Goal: Task Accomplishment & Management: Complete application form

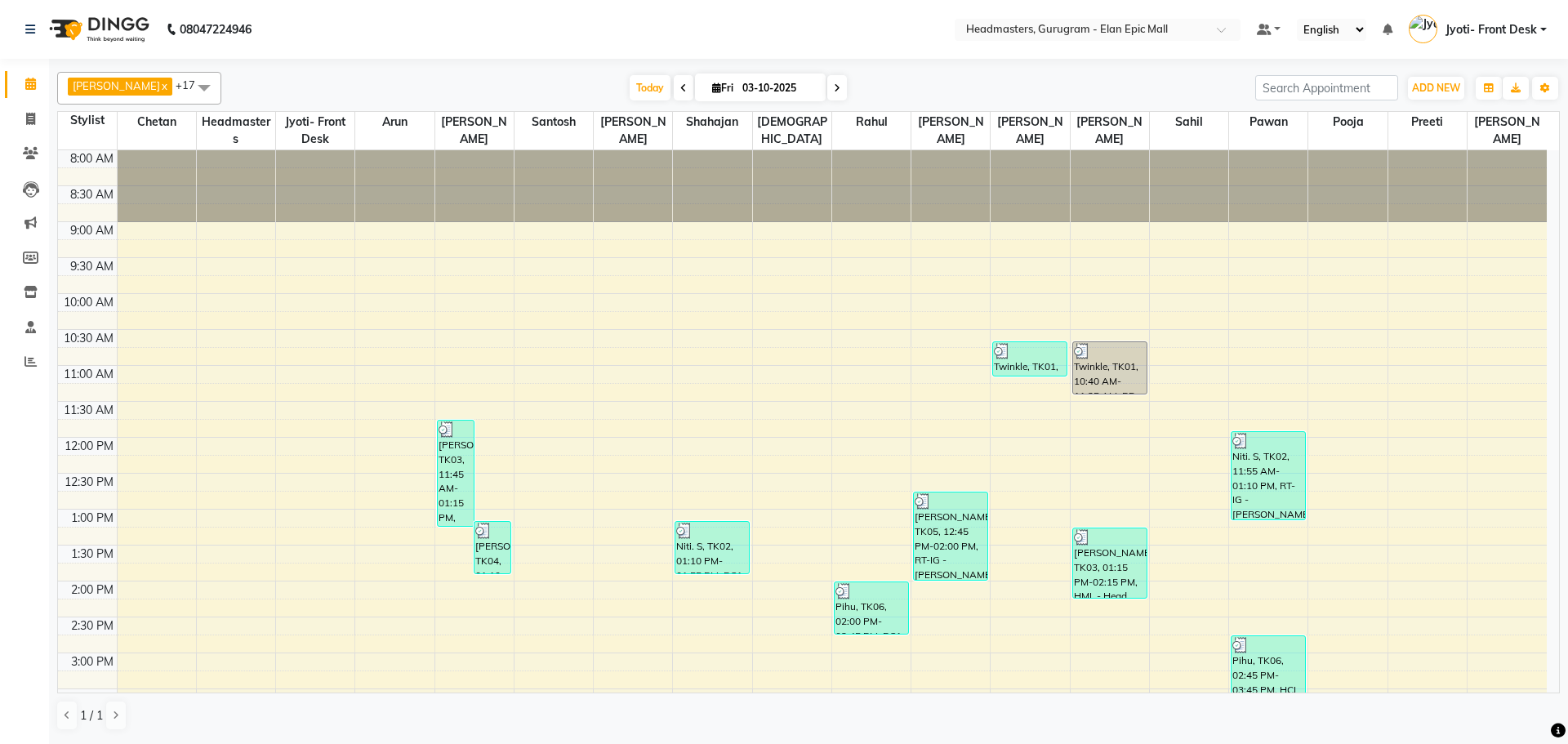
scroll to position [463, 0]
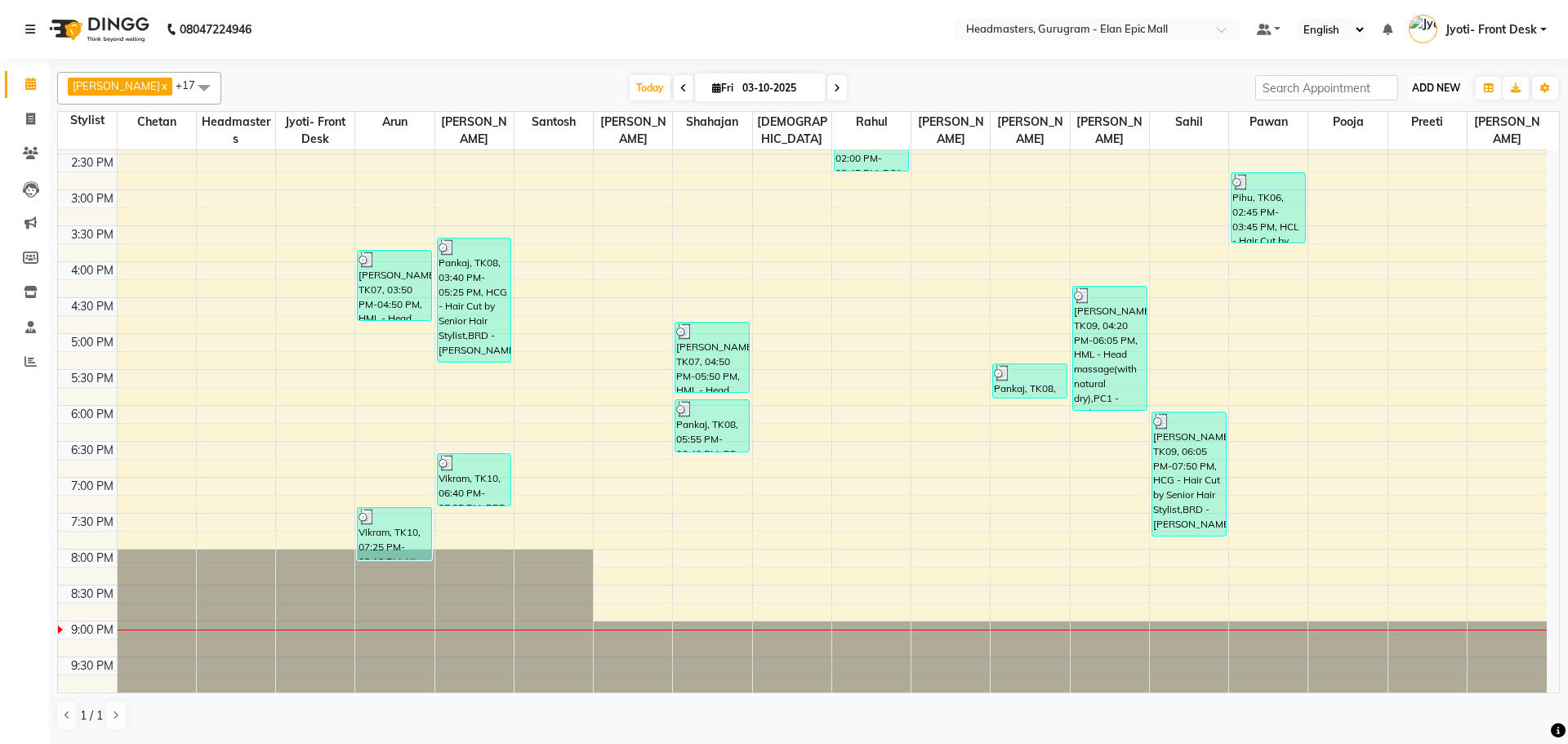
click at [1455, 90] on span "ADD NEW" at bounding box center [1436, 88] width 48 height 12
click at [1420, 143] on link "Add Invoice" at bounding box center [1398, 141] width 129 height 21
select select "7499"
select select "service"
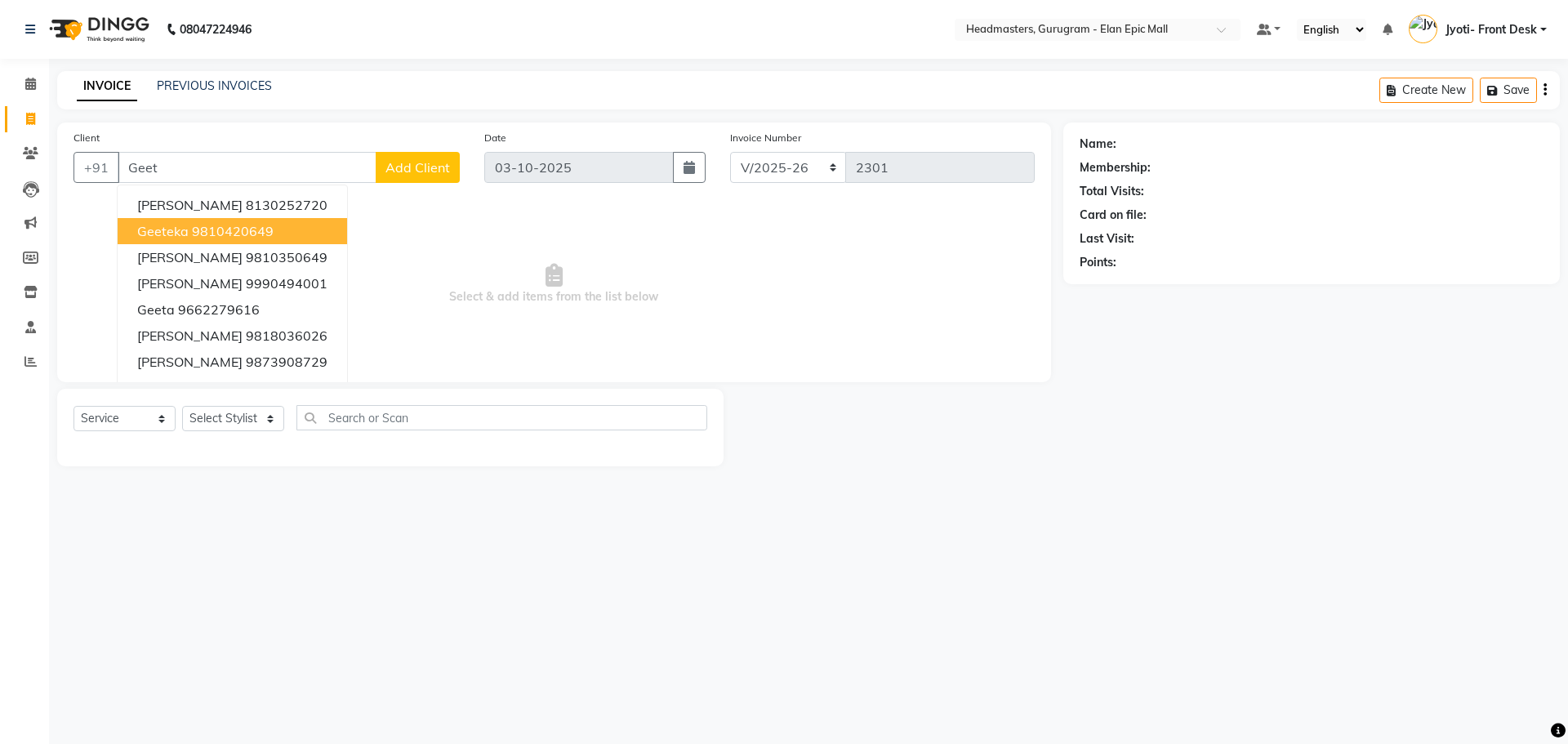
click at [313, 229] on button "Geeteka 9810420649" at bounding box center [232, 231] width 229 height 26
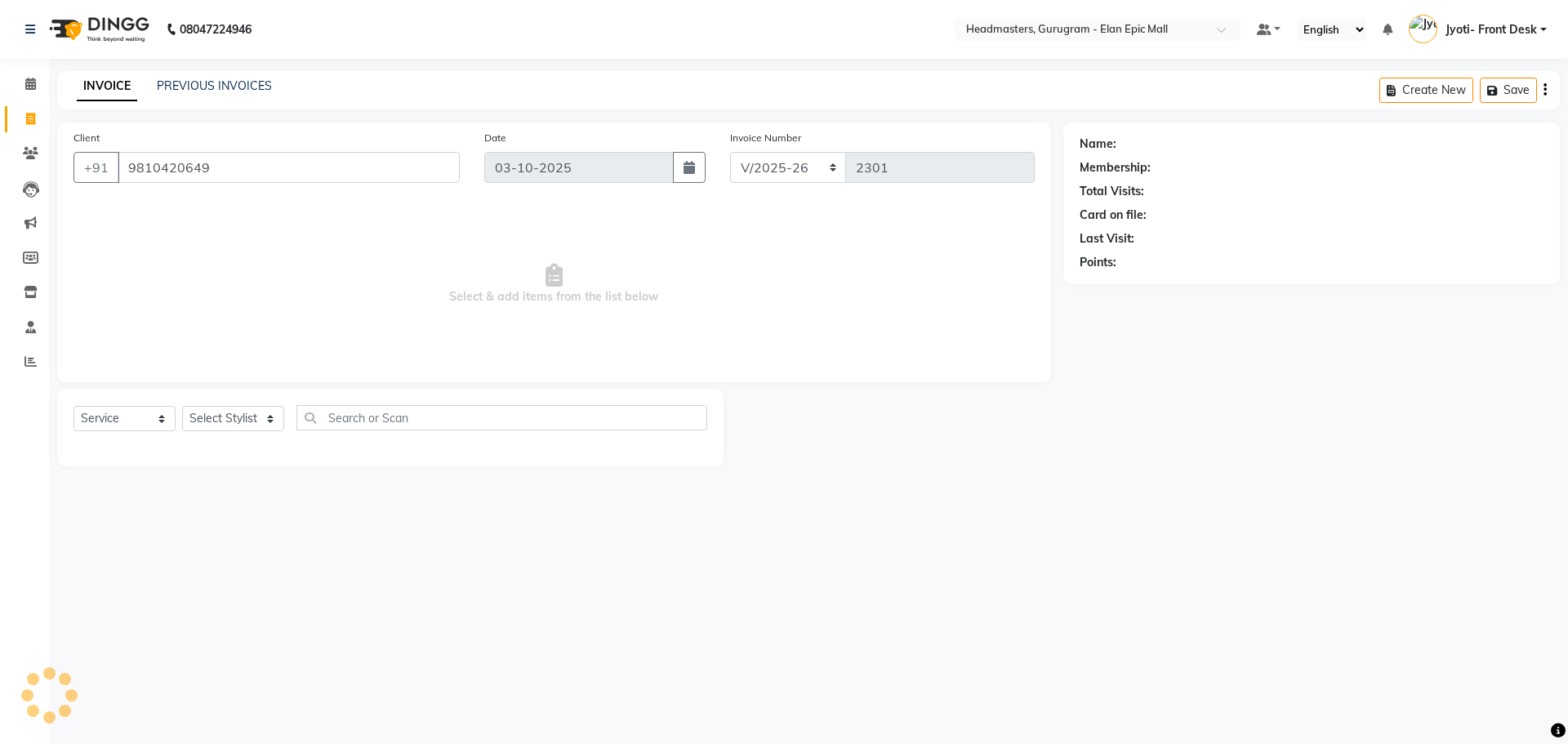
type input "9810420649"
click at [1527, 146] on icon at bounding box center [1531, 143] width 11 height 11
select select "[DEMOGRAPHIC_DATA]"
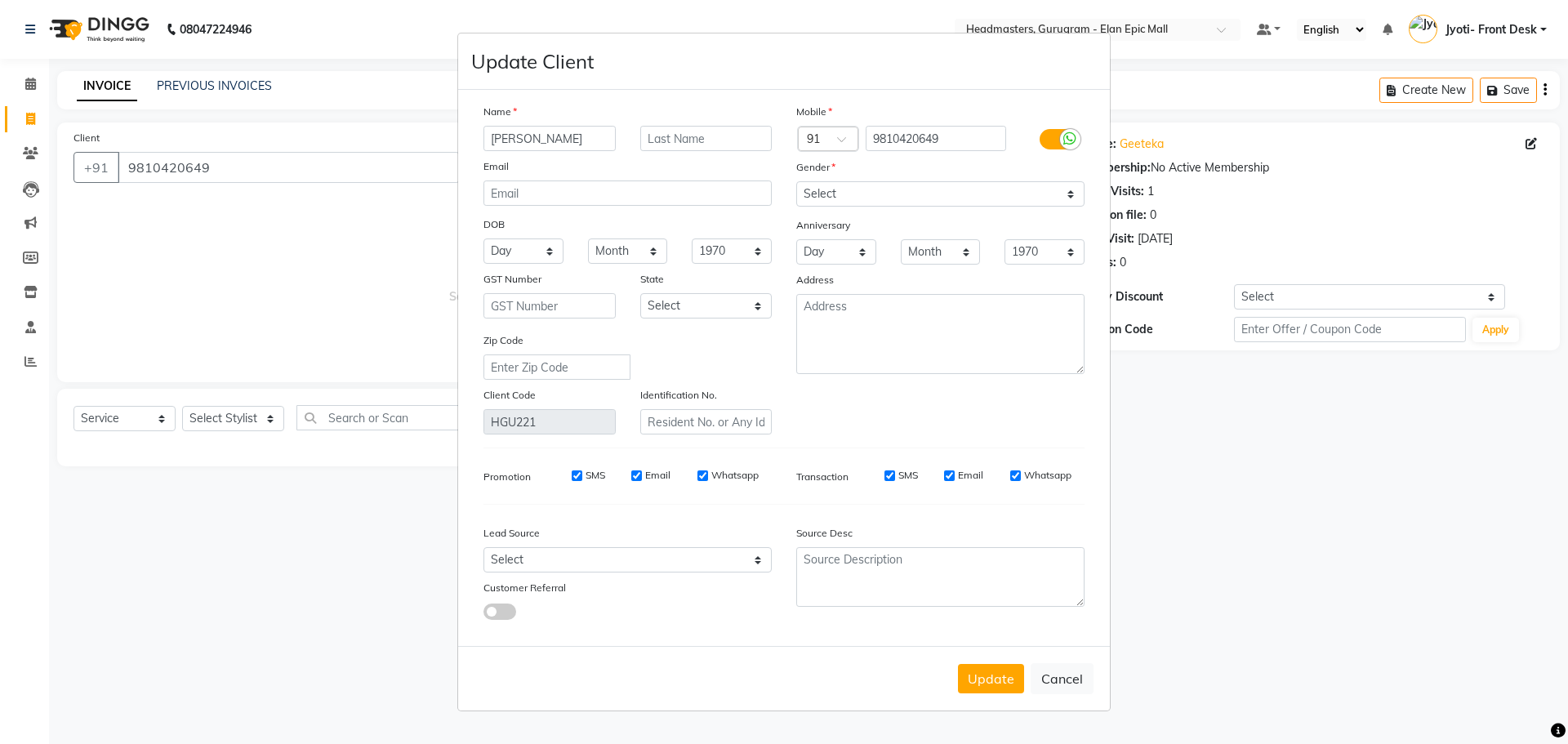
type input "[PERSON_NAME]"
click at [659, 141] on input "text" at bounding box center [706, 138] width 133 height 25
type input "Chawla"
click at [986, 678] on button "Update" at bounding box center [991, 678] width 66 height 29
select select
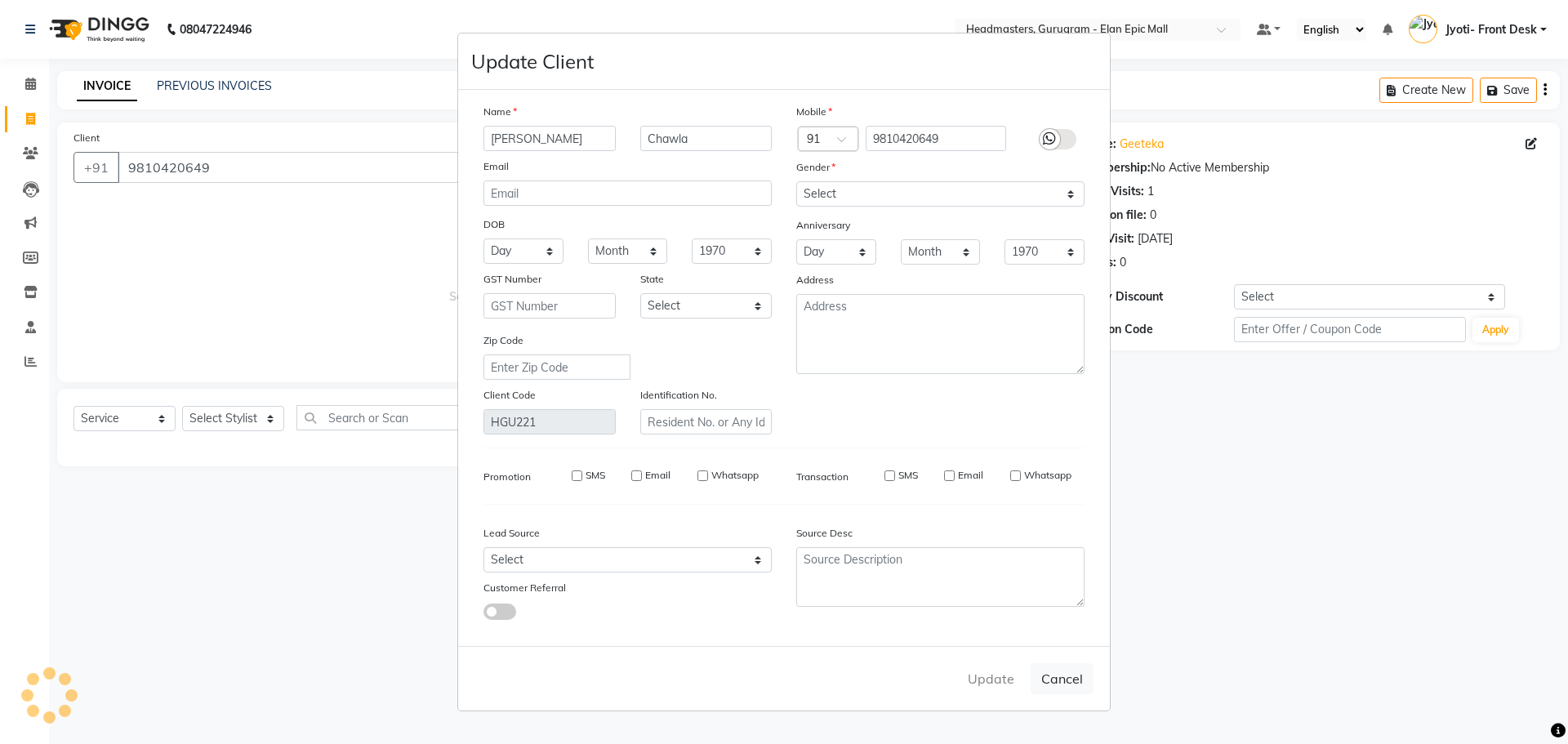
select select
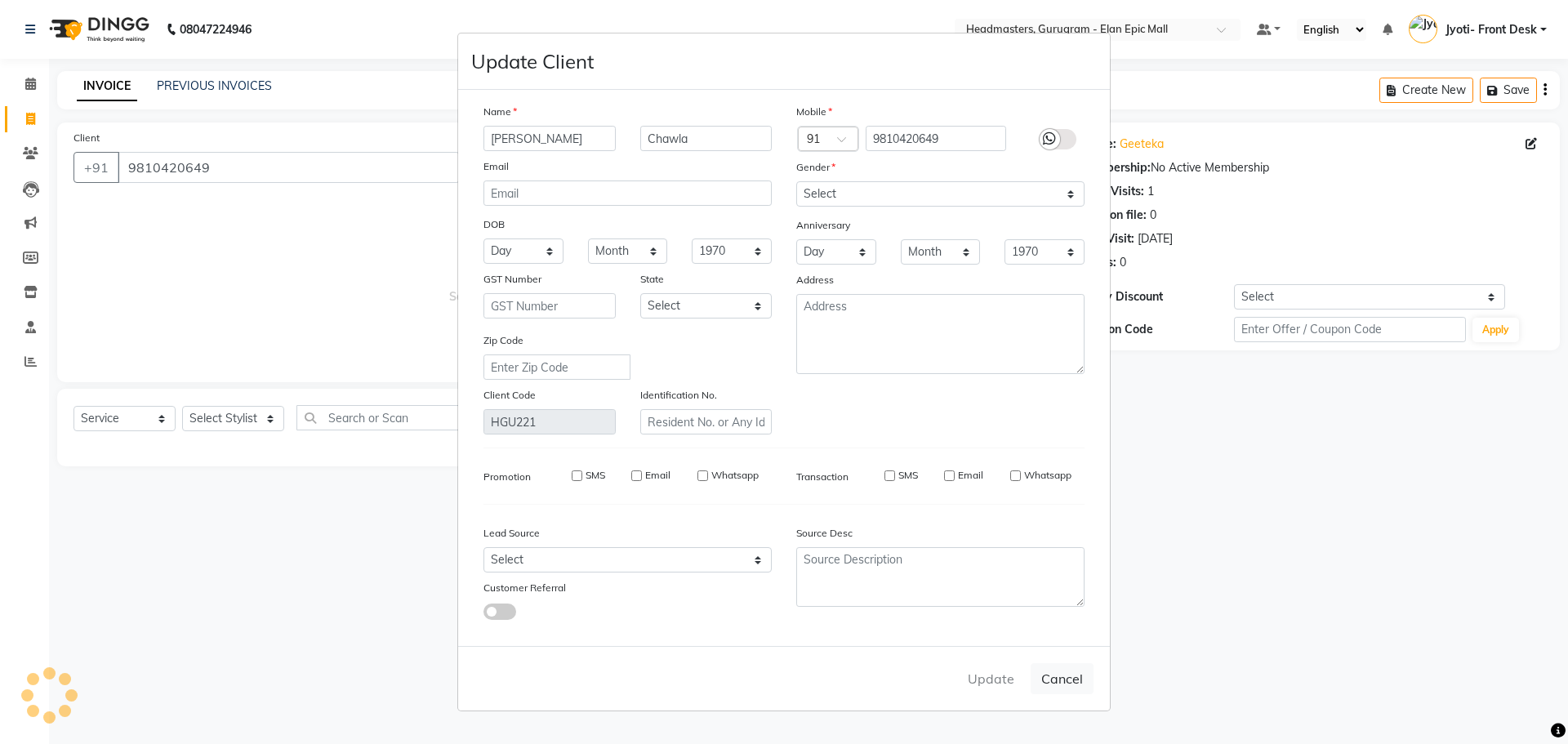
select select
checkbox input "false"
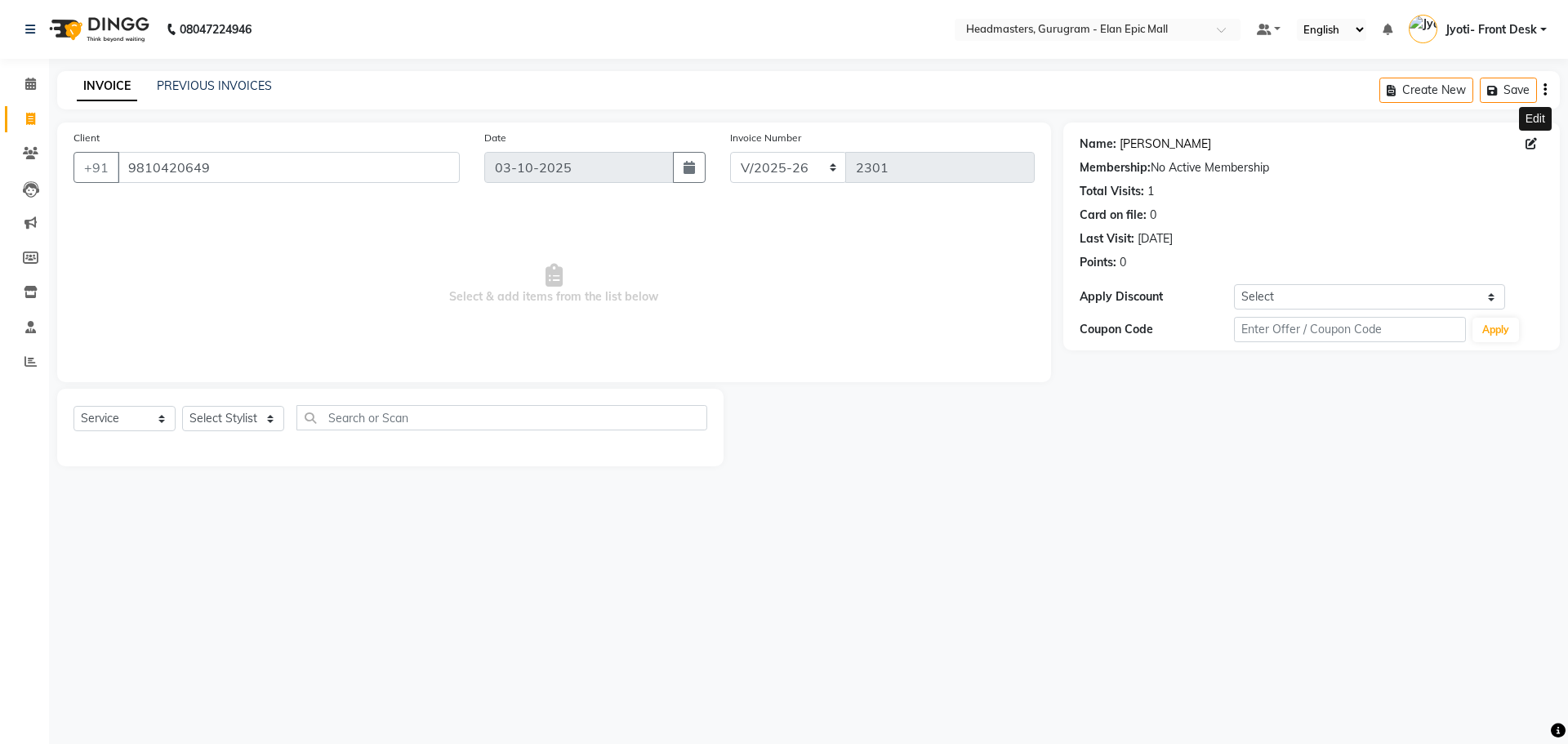
click at [1127, 145] on link "Geetika Chawla" at bounding box center [1166, 144] width 91 height 18
click at [215, 164] on input "9810420649" at bounding box center [289, 167] width 343 height 31
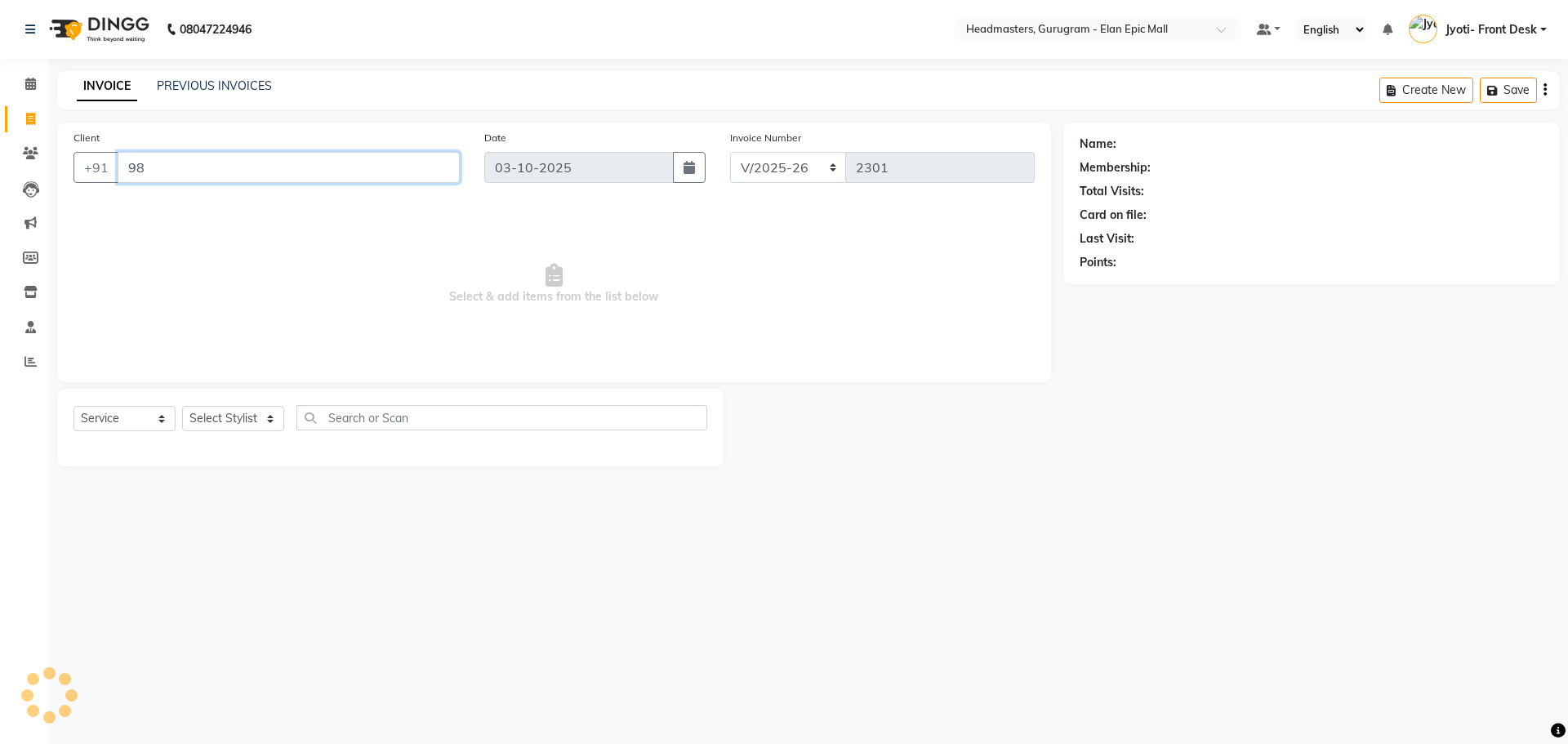
type input "9"
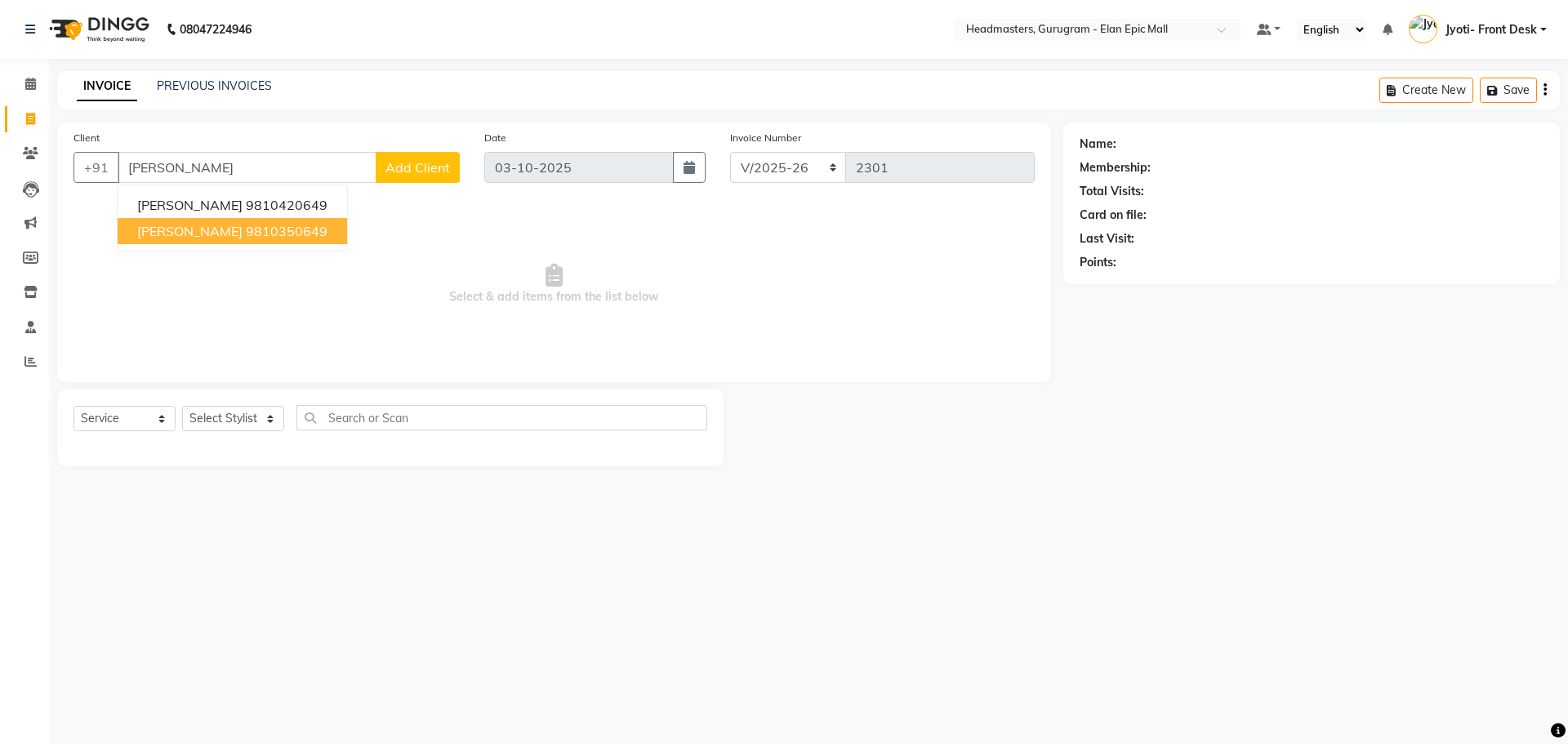
click at [221, 253] on span "Select & add items from the list below" at bounding box center [554, 285] width 961 height 163
click at [222, 173] on input "geetika" at bounding box center [247, 167] width 259 height 31
click at [246, 235] on ngb-highlight "9810350649" at bounding box center [286, 231] width 82 height 17
type input "9810350649"
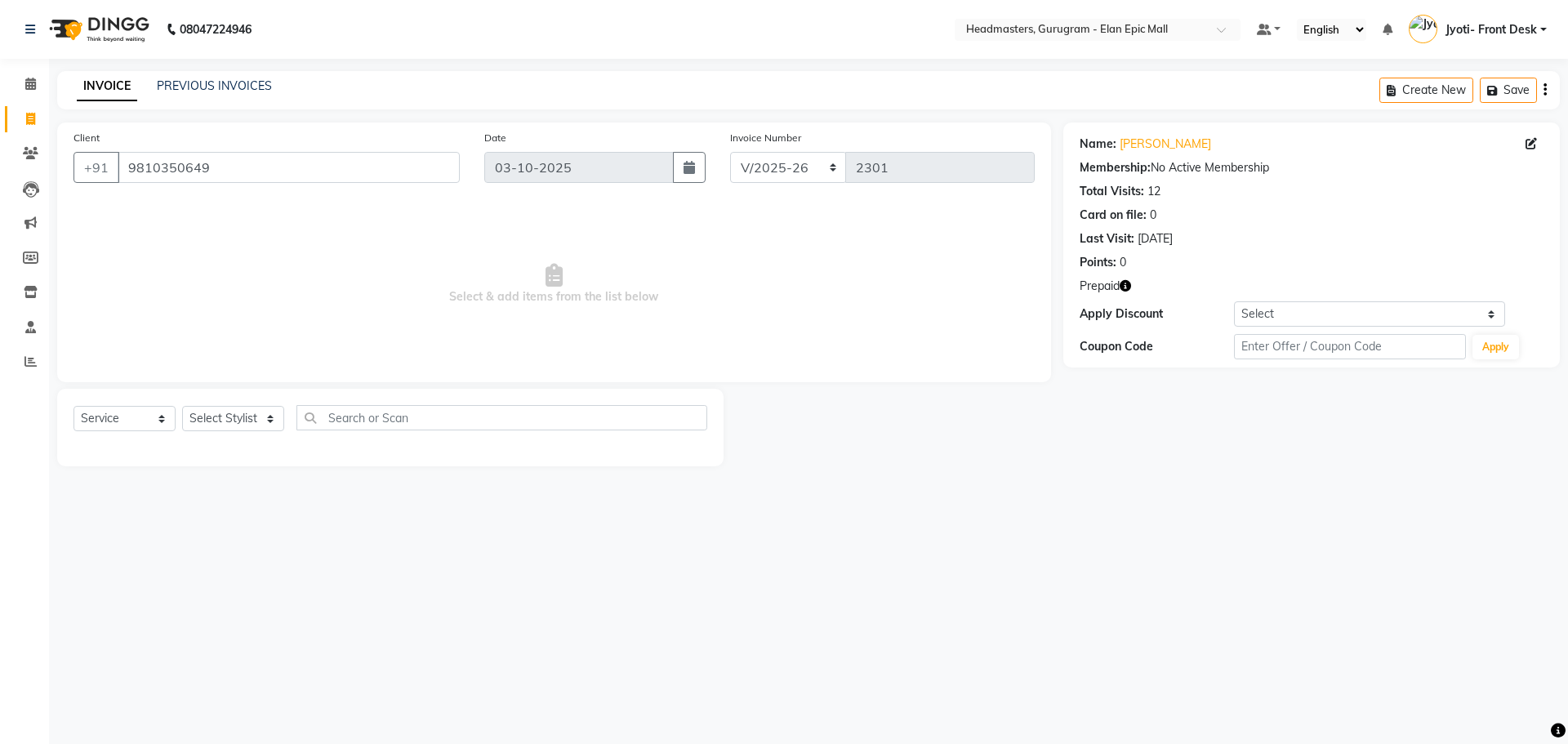
click at [1153, 134] on div "Name: Geetika Membership: No Active Membership Total Visits: 12 Card on file: 0…" at bounding box center [1311, 200] width 464 height 142
click at [1145, 141] on link "[PERSON_NAME]" at bounding box center [1166, 144] width 91 height 18
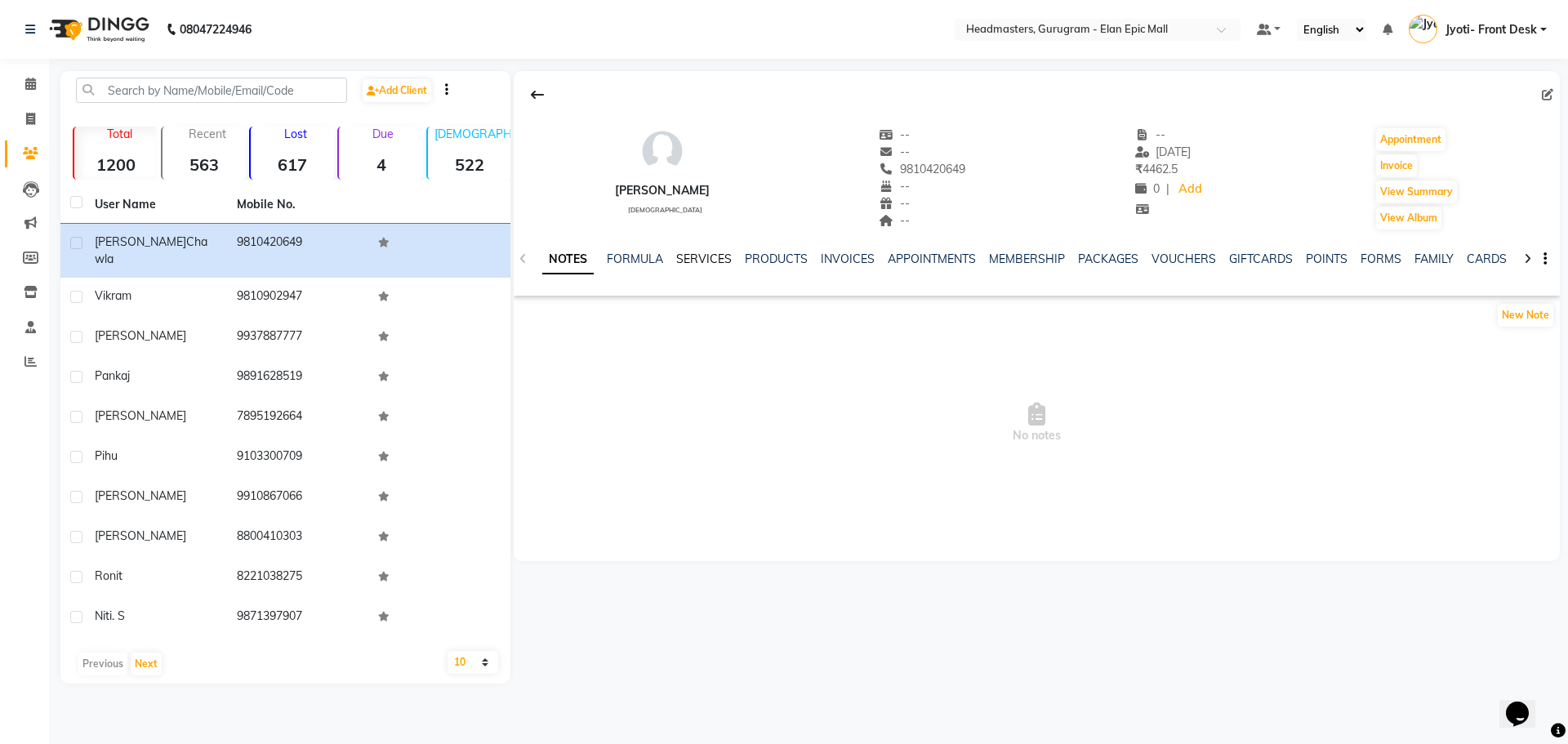
click at [710, 255] on link "SERVICES" at bounding box center [704, 258] width 55 height 15
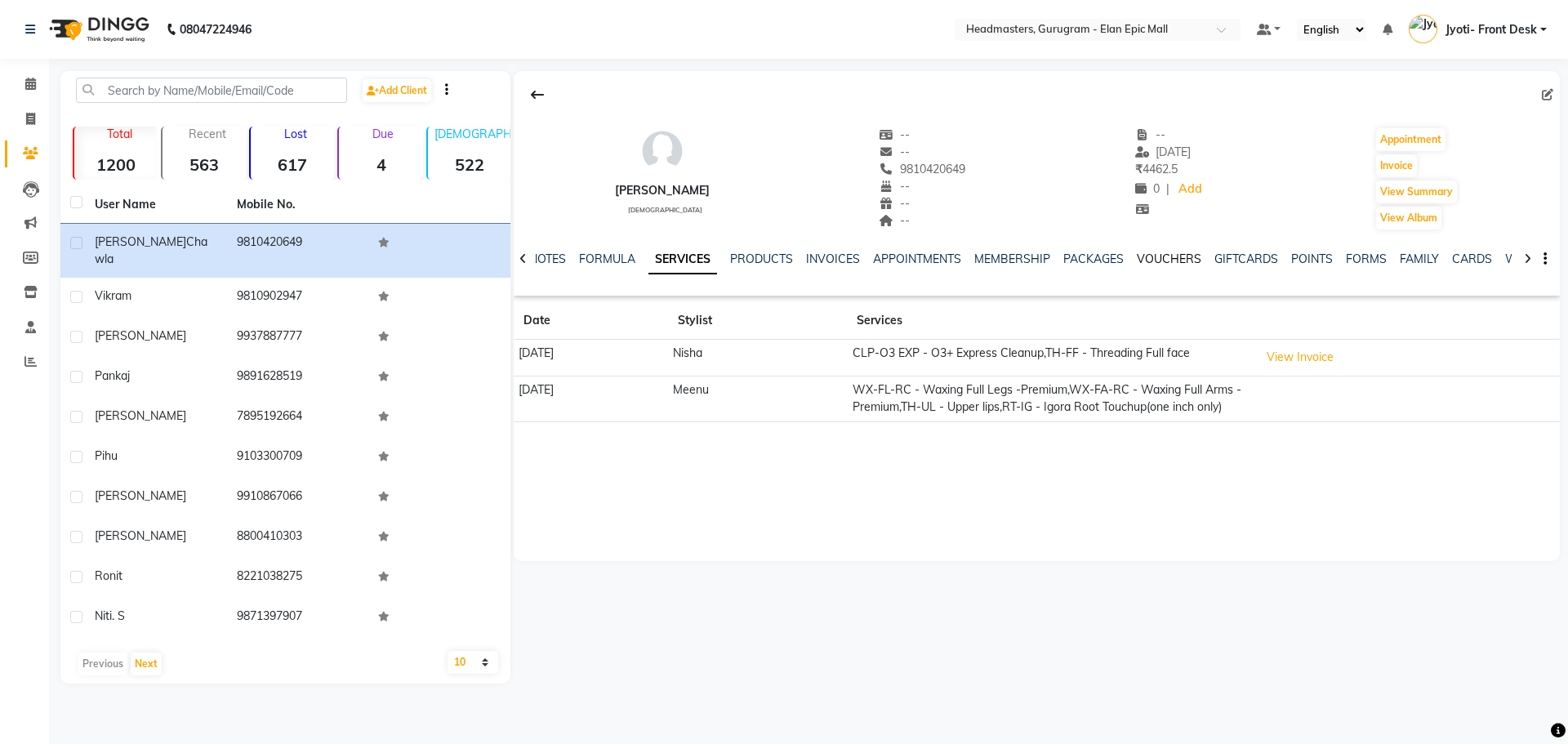
click at [1174, 258] on link "VOUCHERS" at bounding box center [1168, 258] width 64 height 15
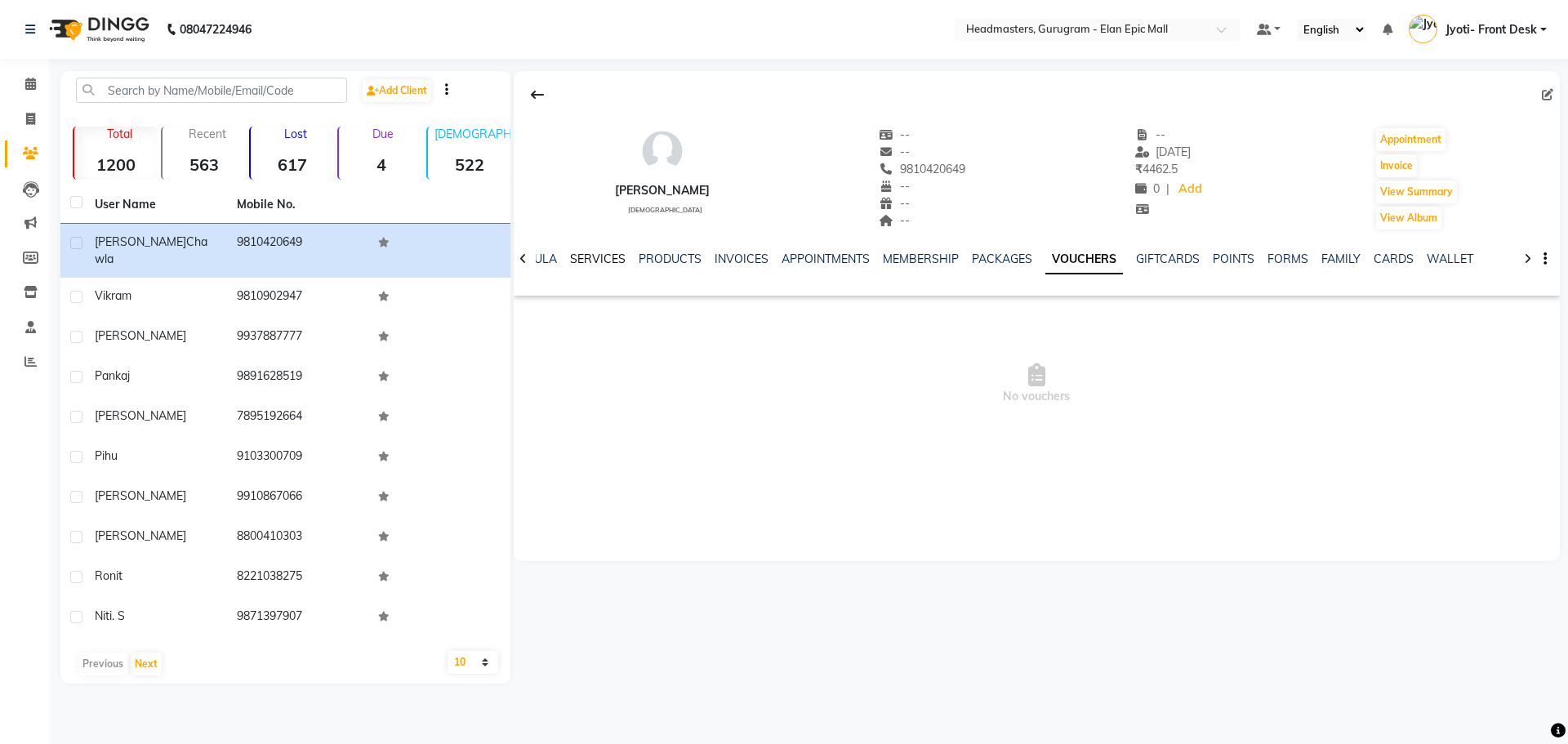
click at [597, 262] on link "SERVICES" at bounding box center [597, 258] width 55 height 15
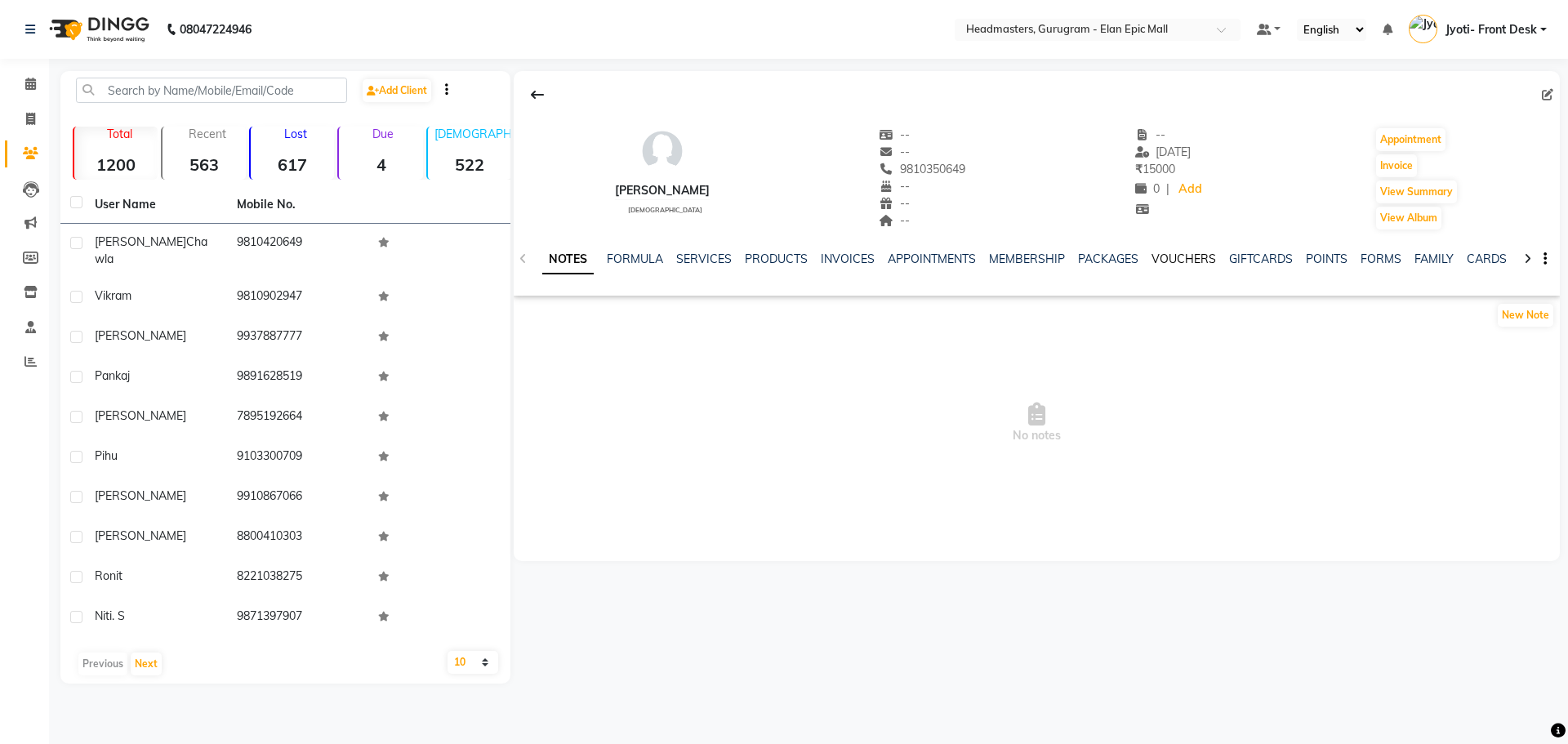
drag, startPoint x: 0, startPoint y: 0, endPoint x: 1174, endPoint y: 253, distance: 1201.0
click at [1174, 253] on link "VOUCHERS" at bounding box center [1183, 258] width 64 height 15
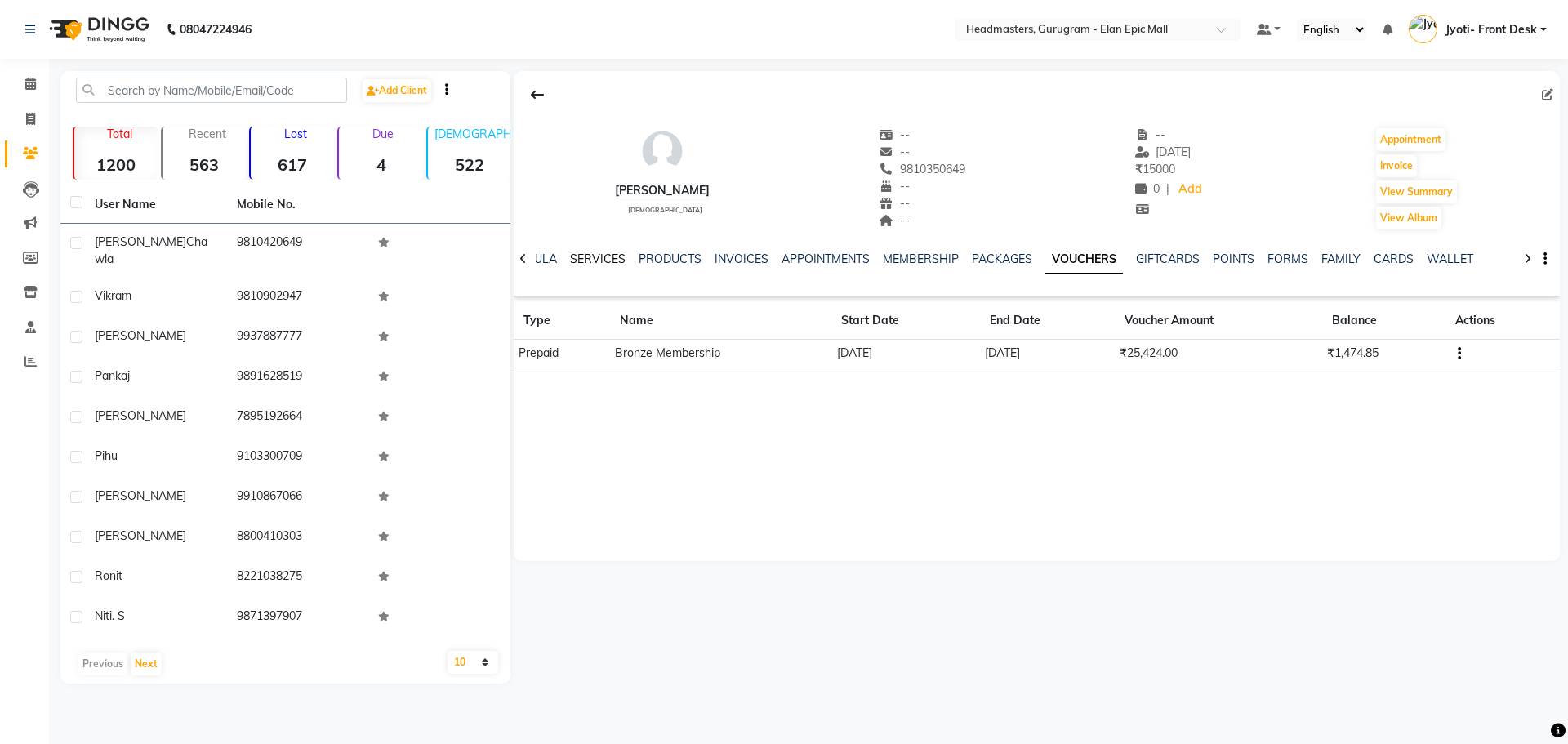
click at [570, 261] on link "SERVICES" at bounding box center [597, 258] width 55 height 15
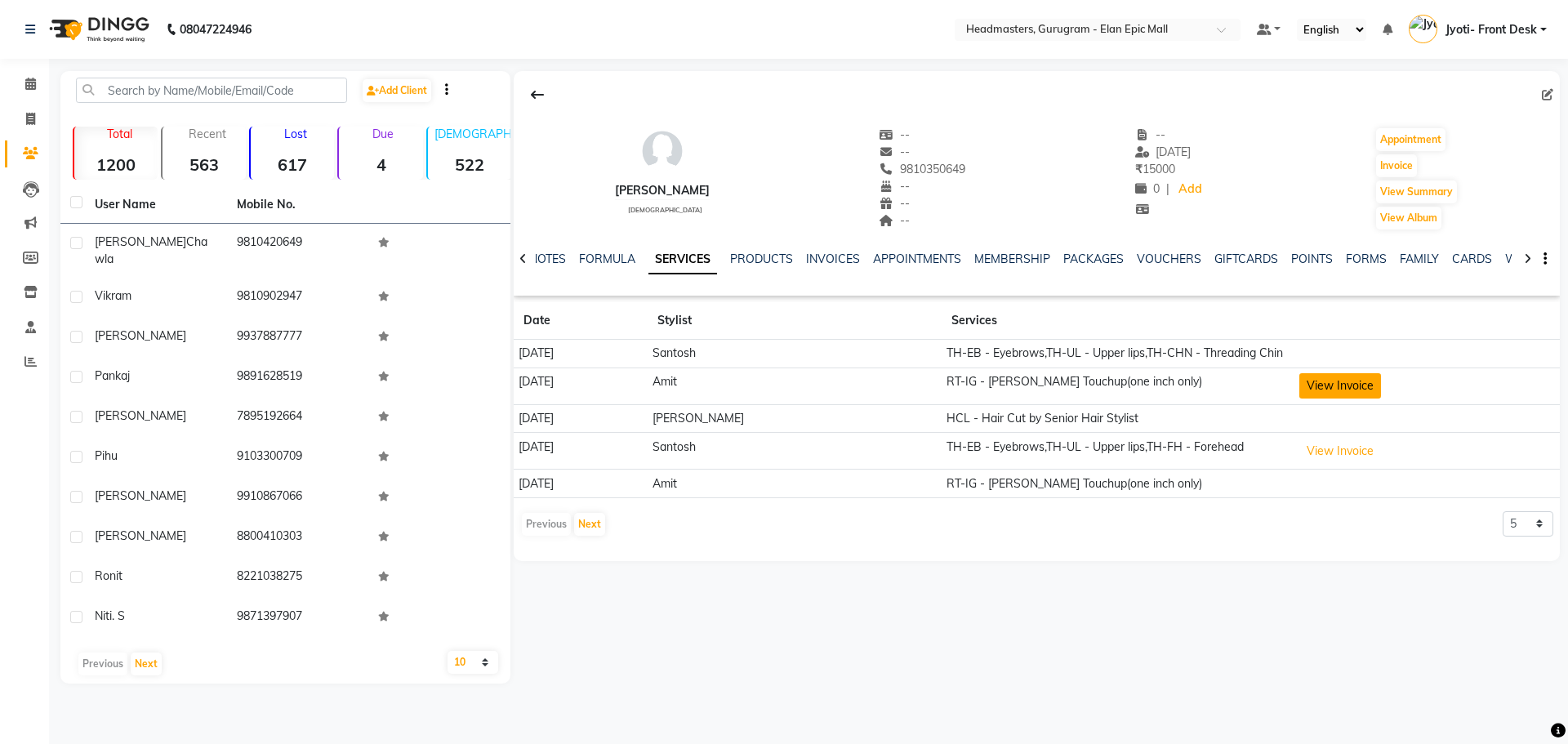
click at [1340, 391] on button "View Invoice" at bounding box center [1340, 386] width 82 height 25
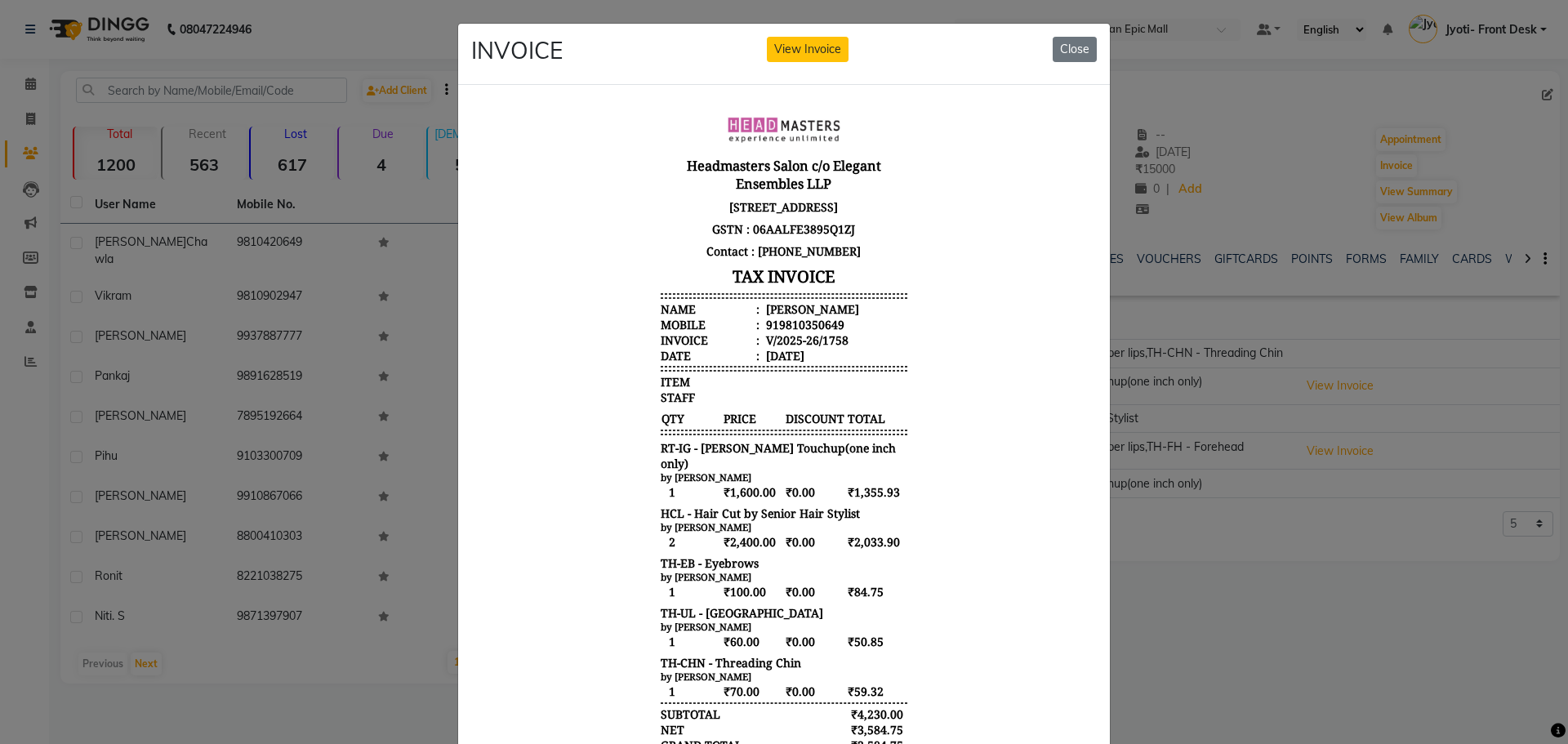
scroll to position [13, 0]
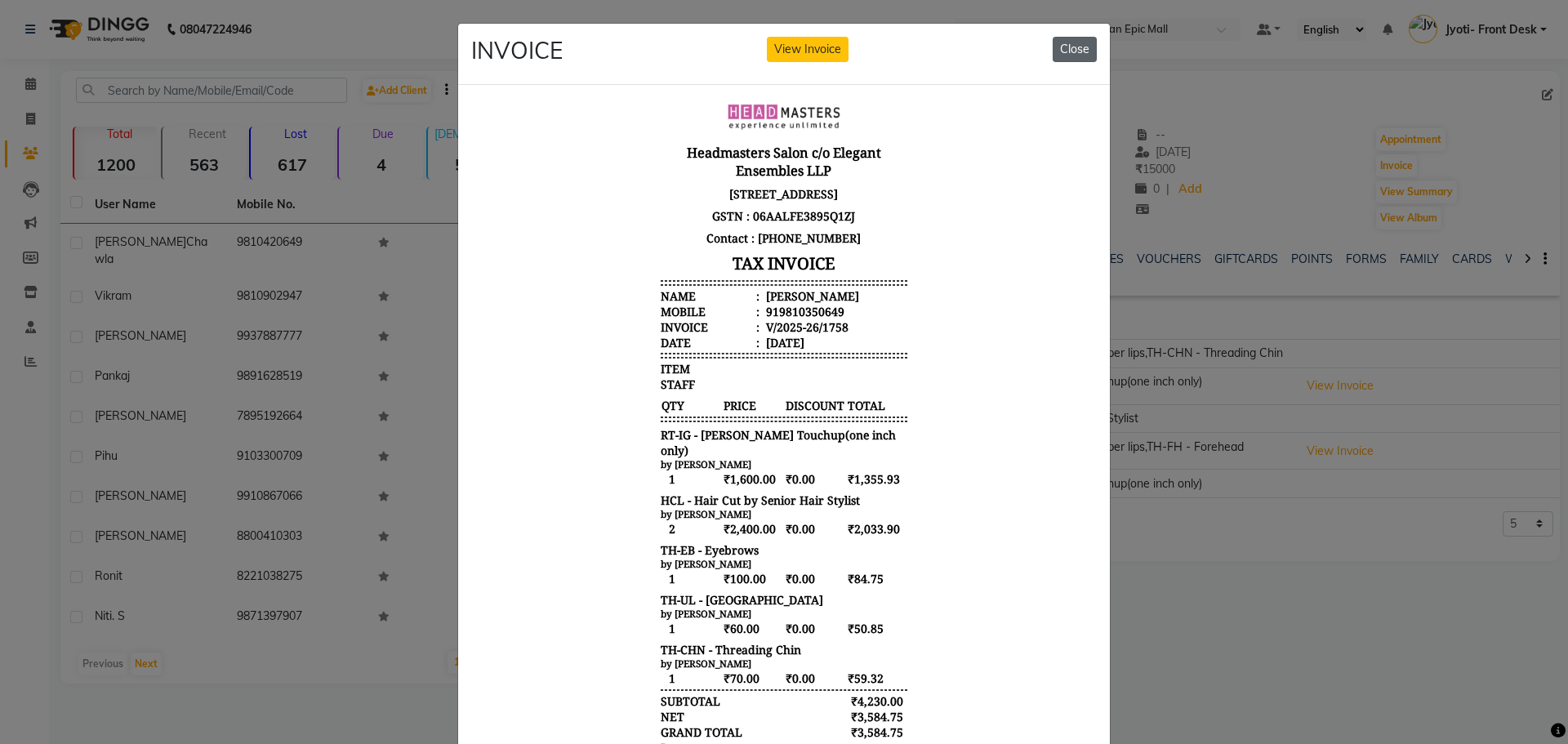
click at [1070, 45] on button "Close" at bounding box center [1074, 49] width 44 height 25
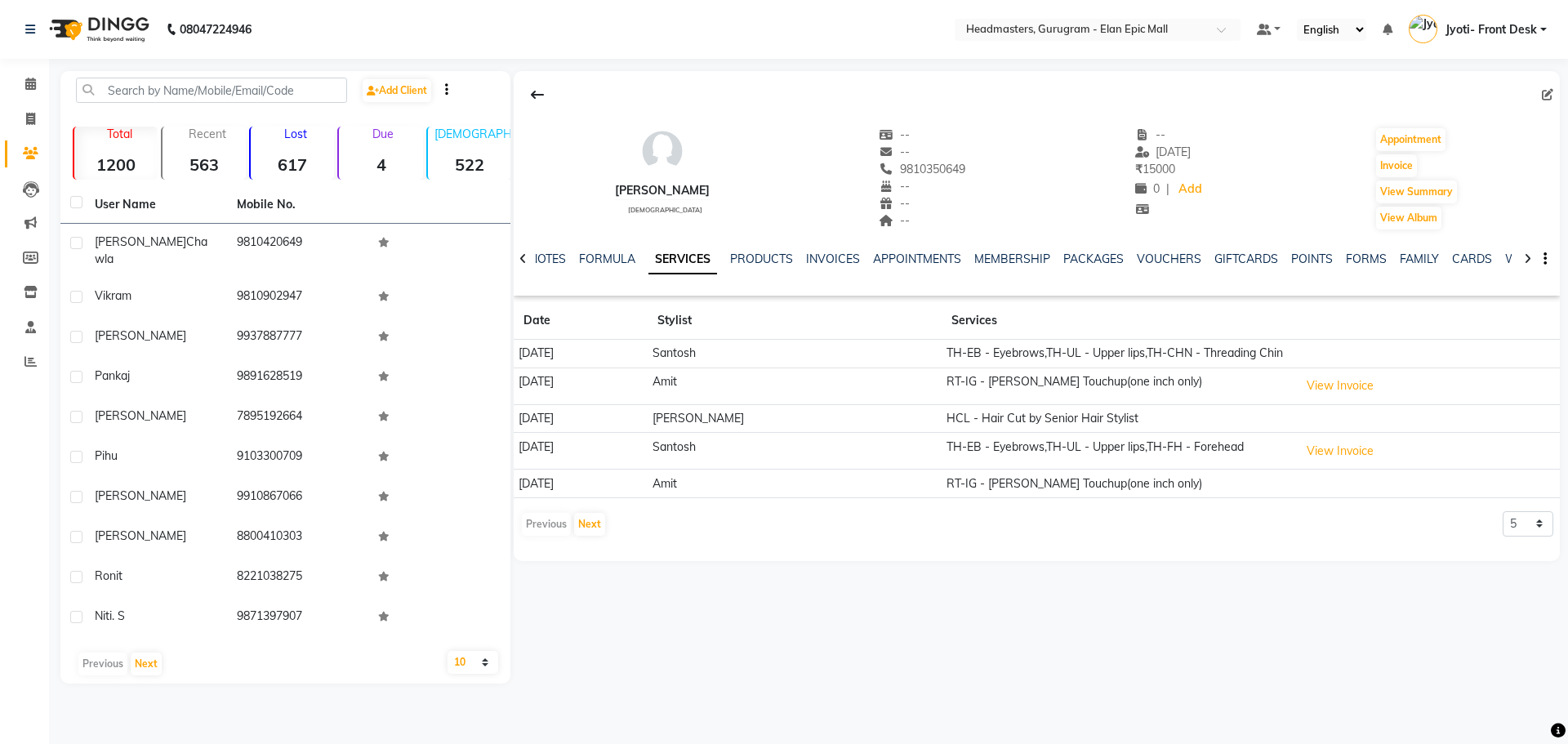
click at [1550, 99] on icon at bounding box center [1547, 94] width 11 height 11
select select "[DEMOGRAPHIC_DATA]"
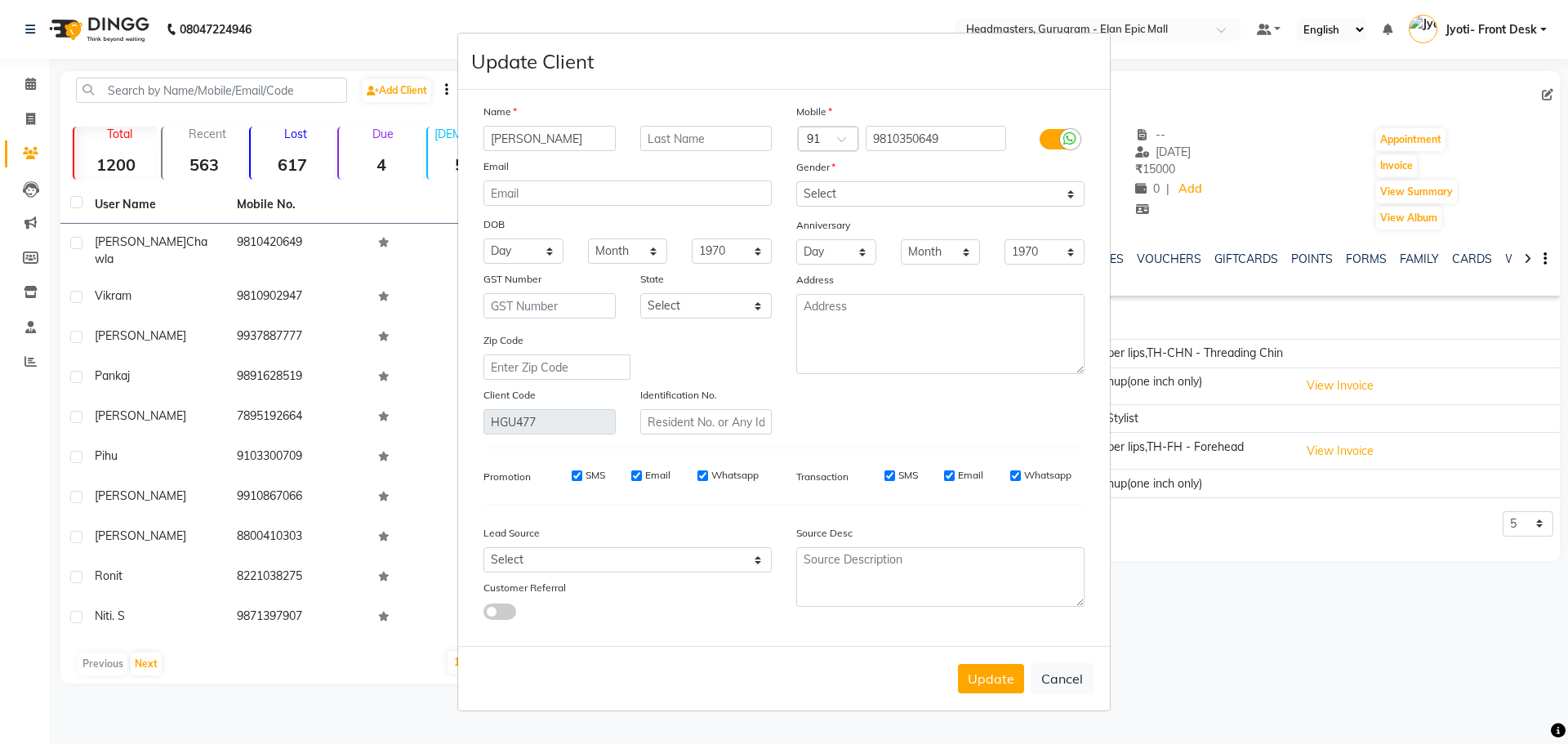
click at [588, 142] on input "[PERSON_NAME]" at bounding box center [549, 138] width 133 height 25
click at [680, 139] on input "text" at bounding box center [706, 138] width 133 height 25
click at [654, 145] on input "advocate" at bounding box center [706, 138] width 133 height 25
type input "Advocate"
click at [992, 675] on button "Update" at bounding box center [991, 678] width 66 height 29
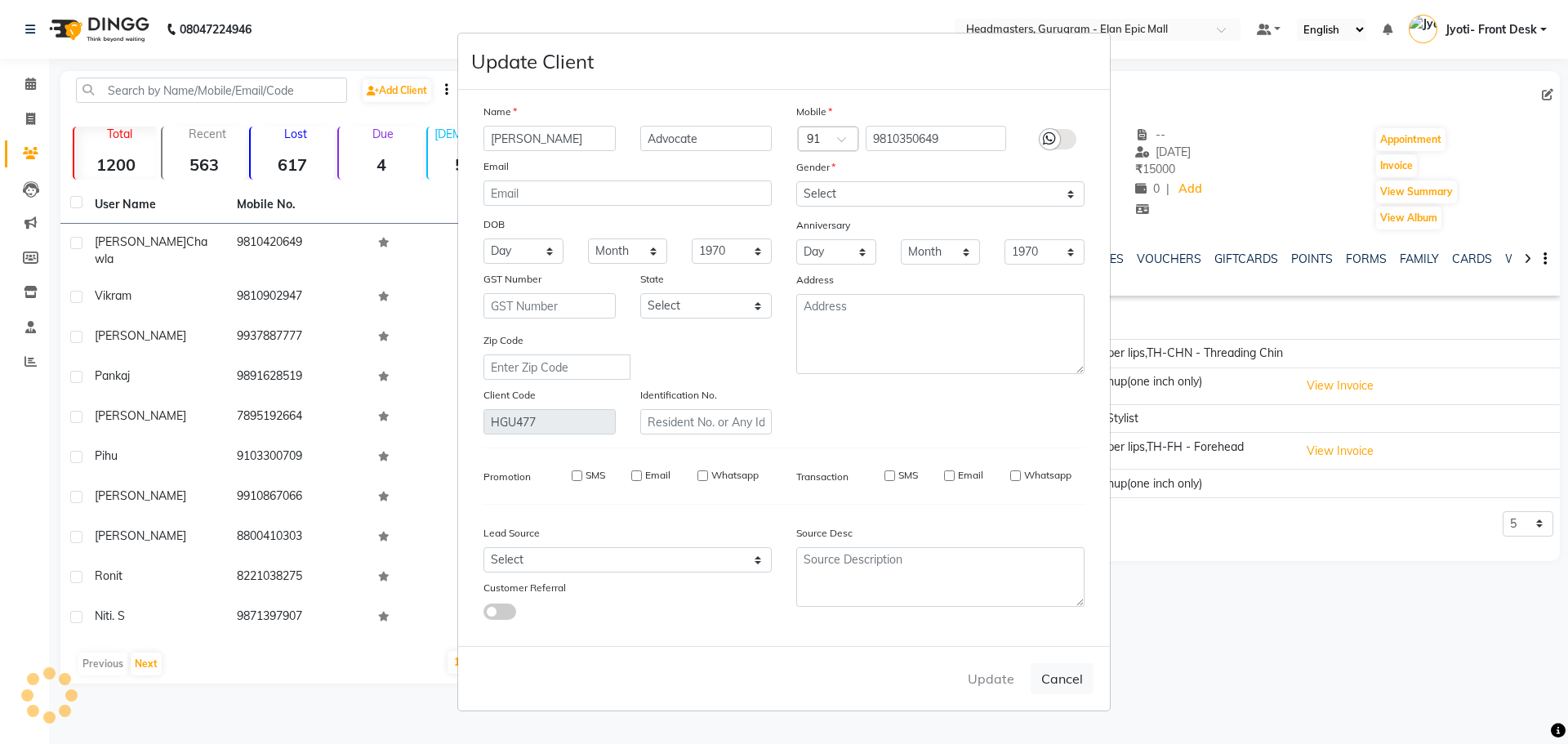
select select
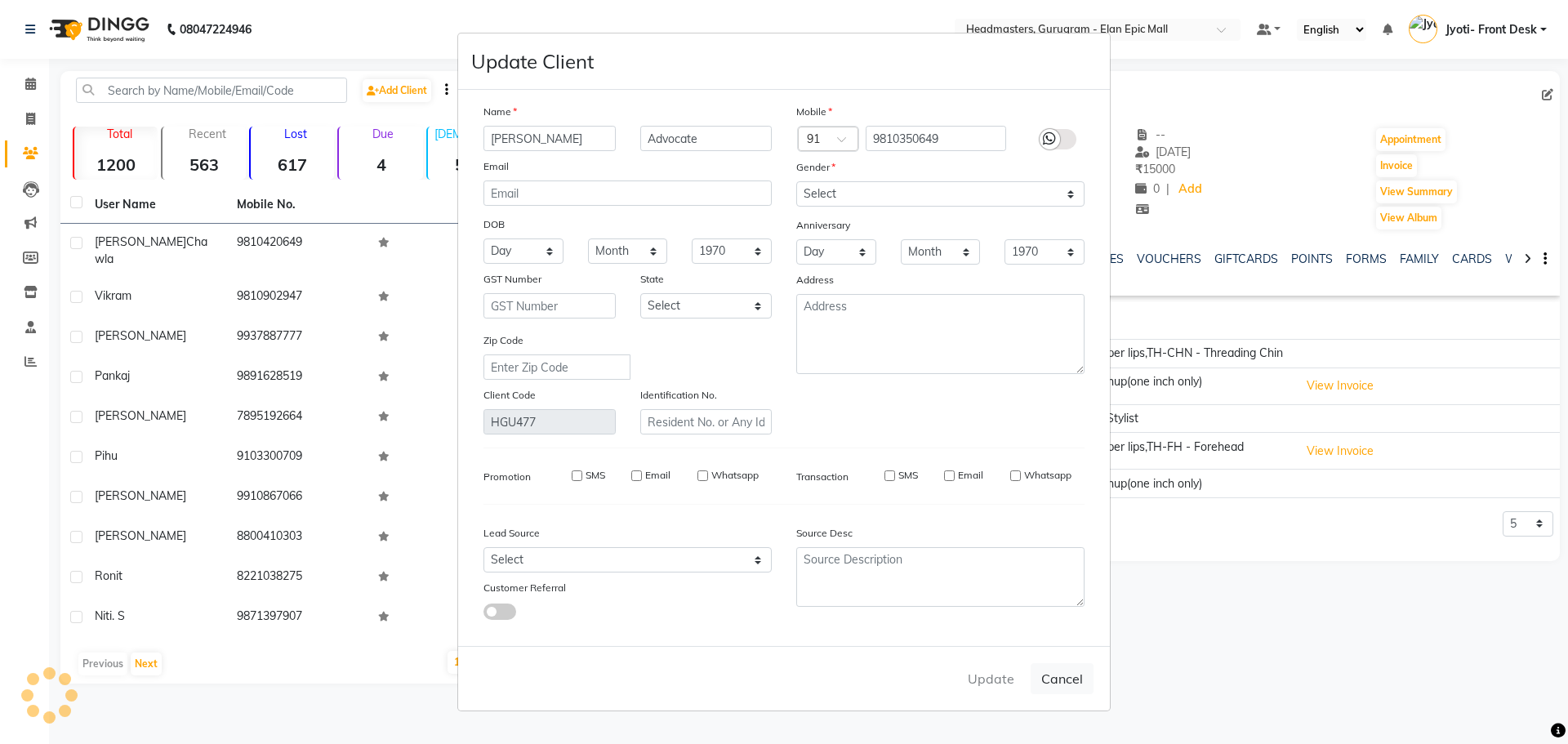
select select
checkbox input "false"
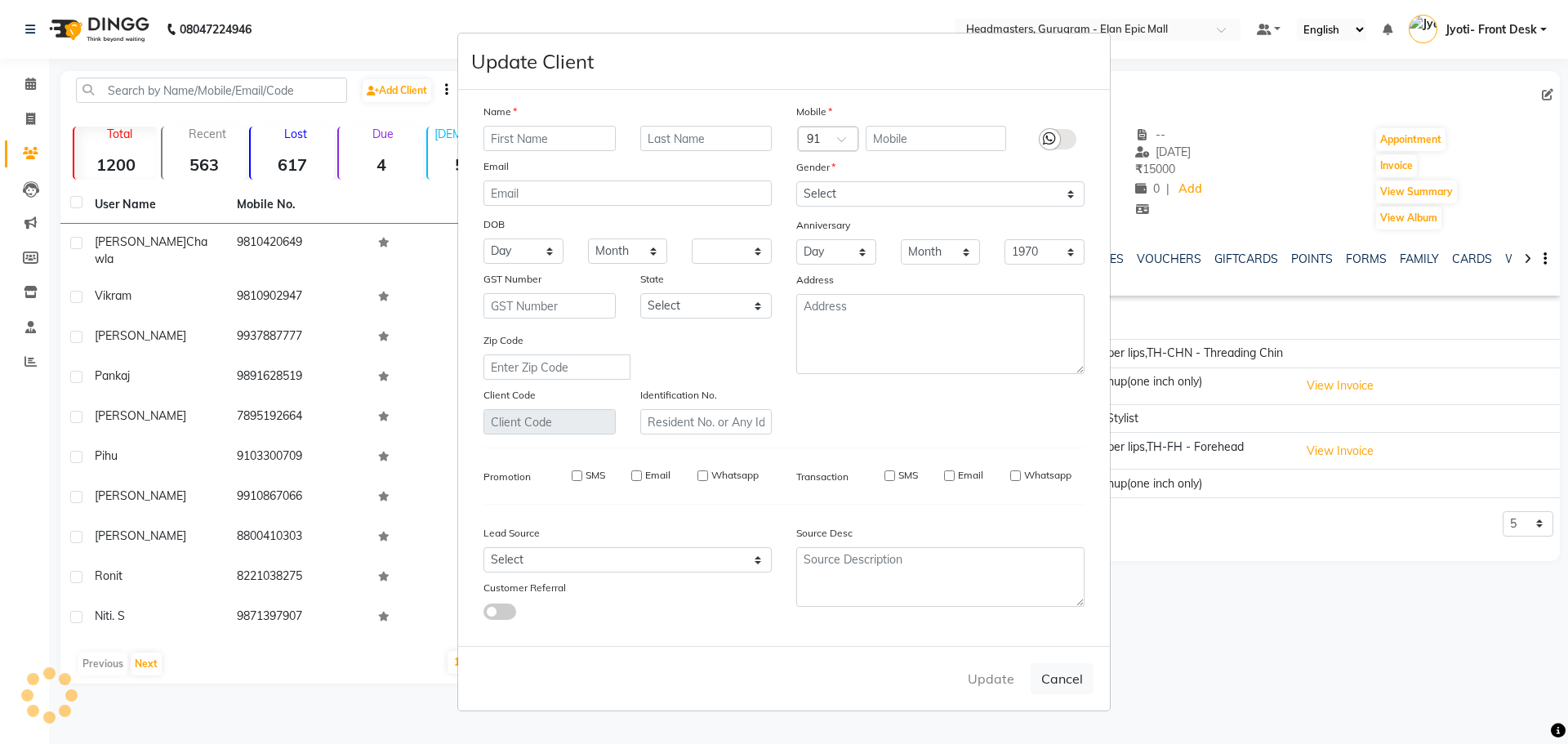
checkbox input "false"
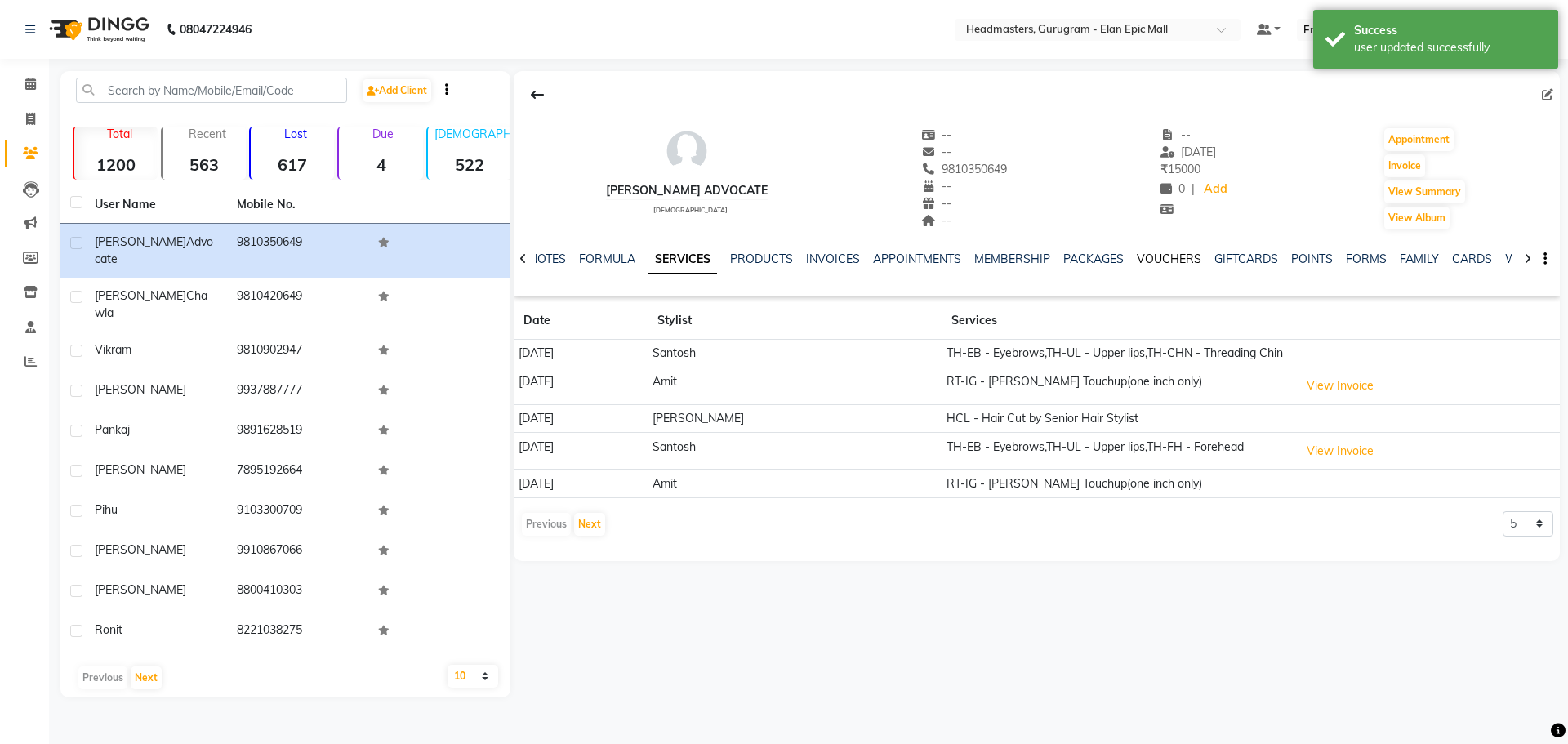
click at [1137, 262] on link "VOUCHERS" at bounding box center [1168, 258] width 64 height 15
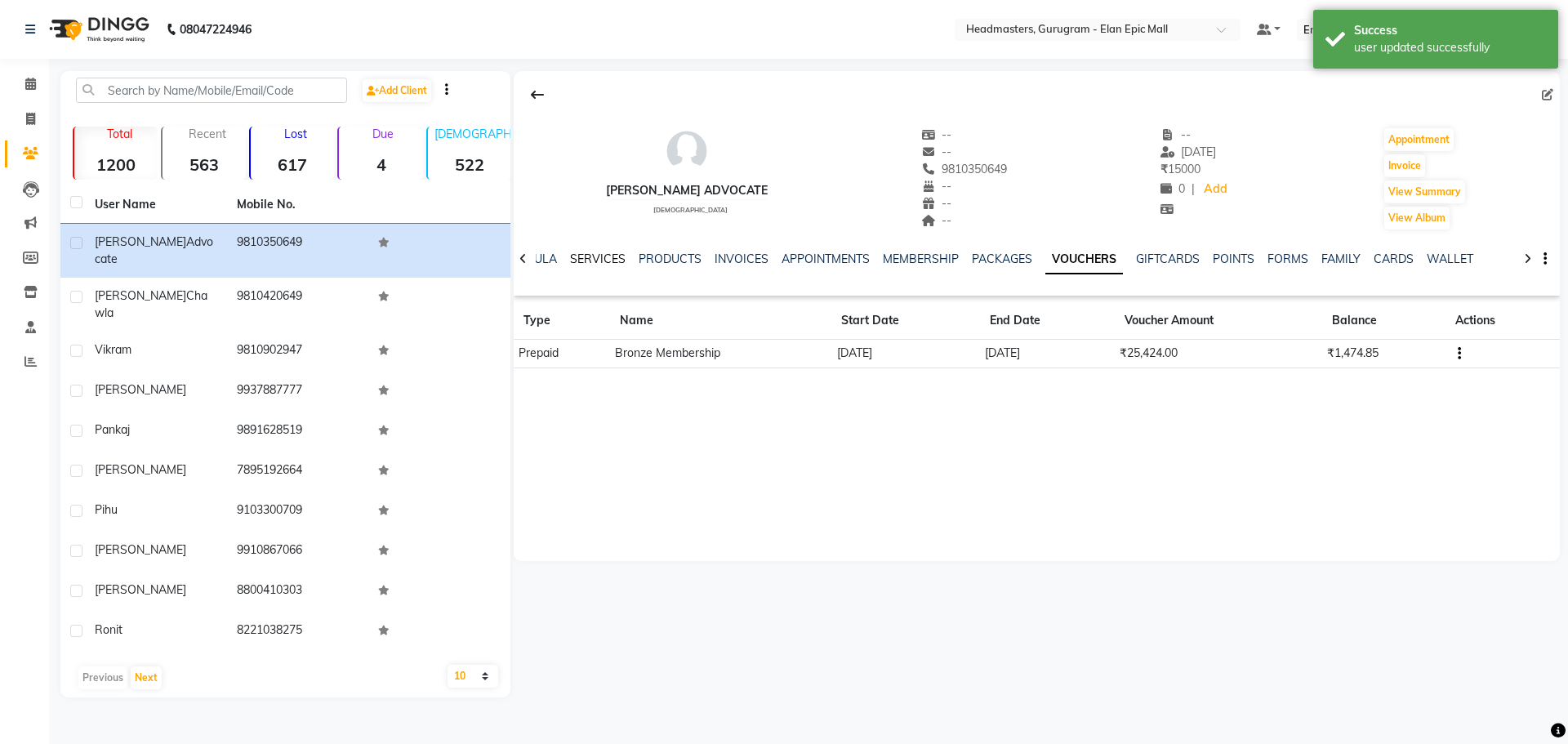
click at [582, 263] on link "SERVICES" at bounding box center [597, 258] width 55 height 15
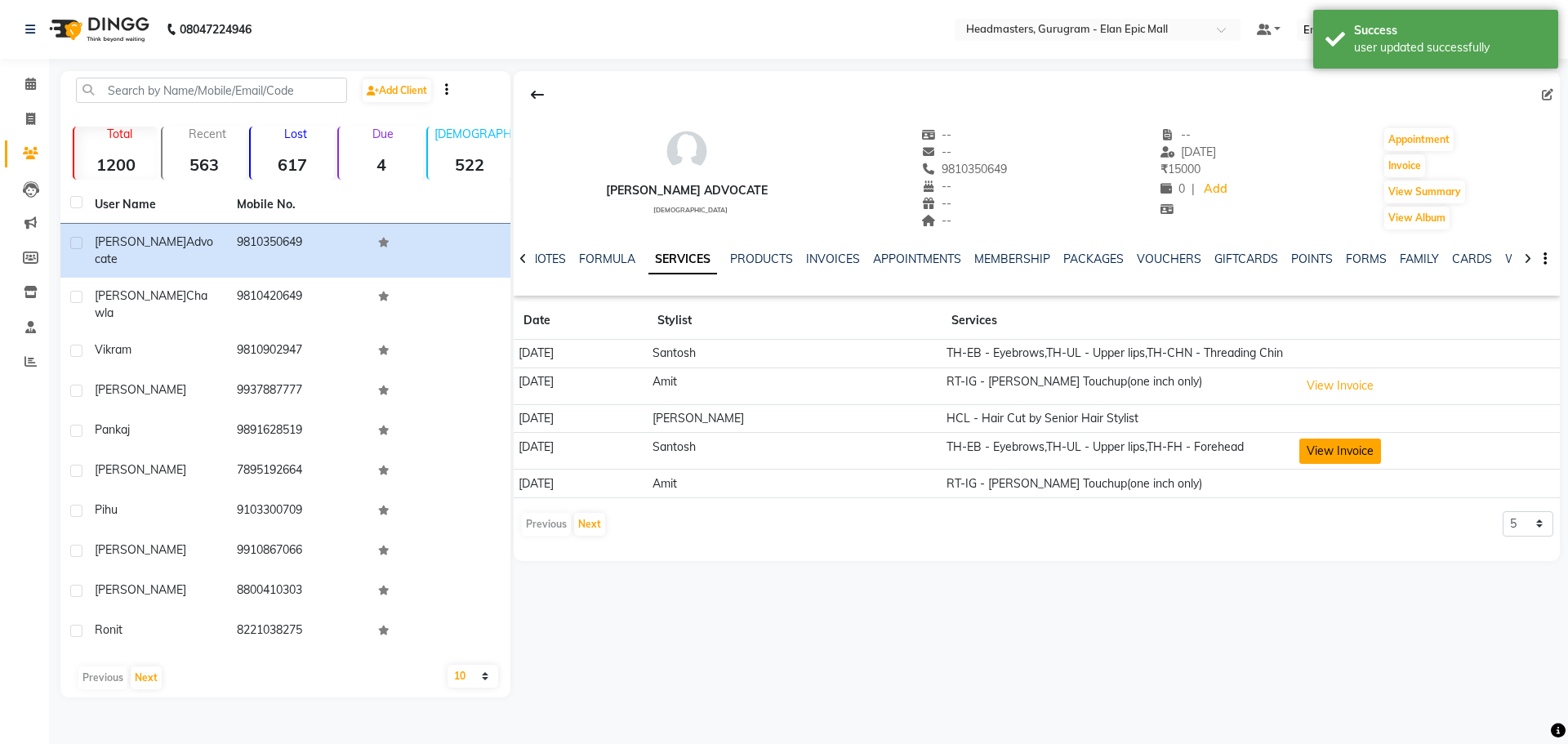
click at [1323, 451] on button "View Invoice" at bounding box center [1340, 451] width 82 height 25
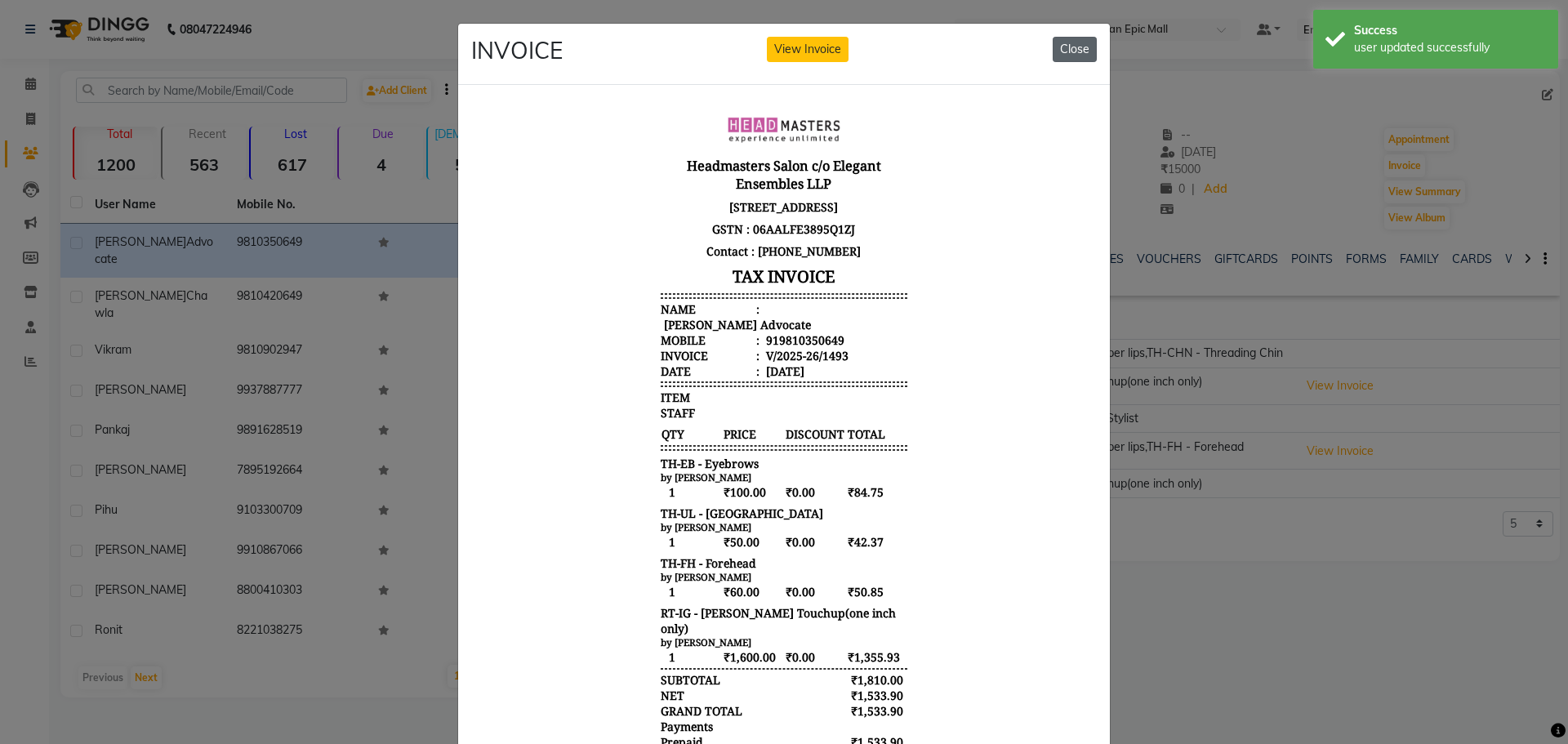
click at [1073, 53] on button "Close" at bounding box center [1074, 49] width 44 height 25
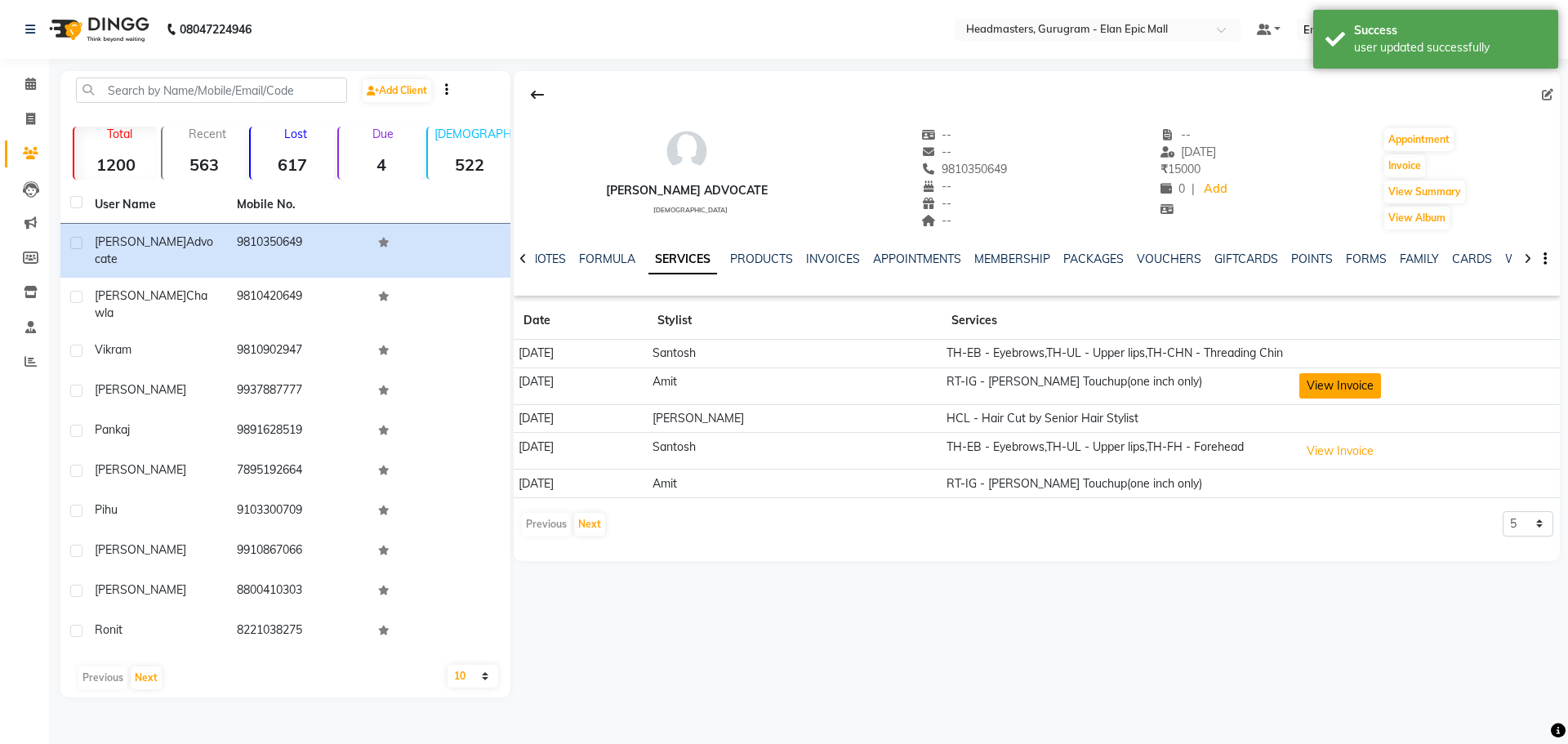
click at [1309, 374] on button "View Invoice" at bounding box center [1340, 386] width 82 height 25
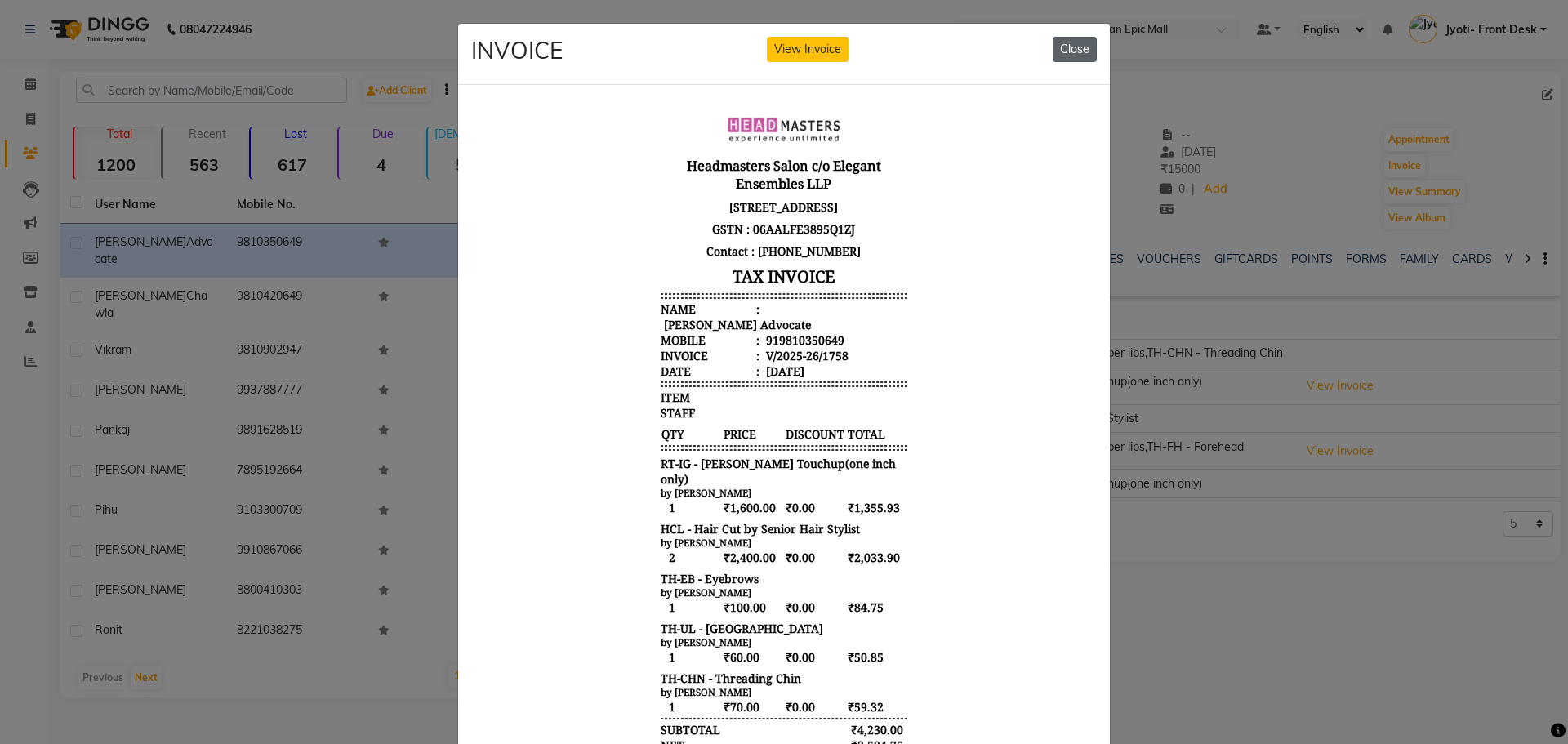
click at [1063, 49] on button "Close" at bounding box center [1074, 49] width 44 height 25
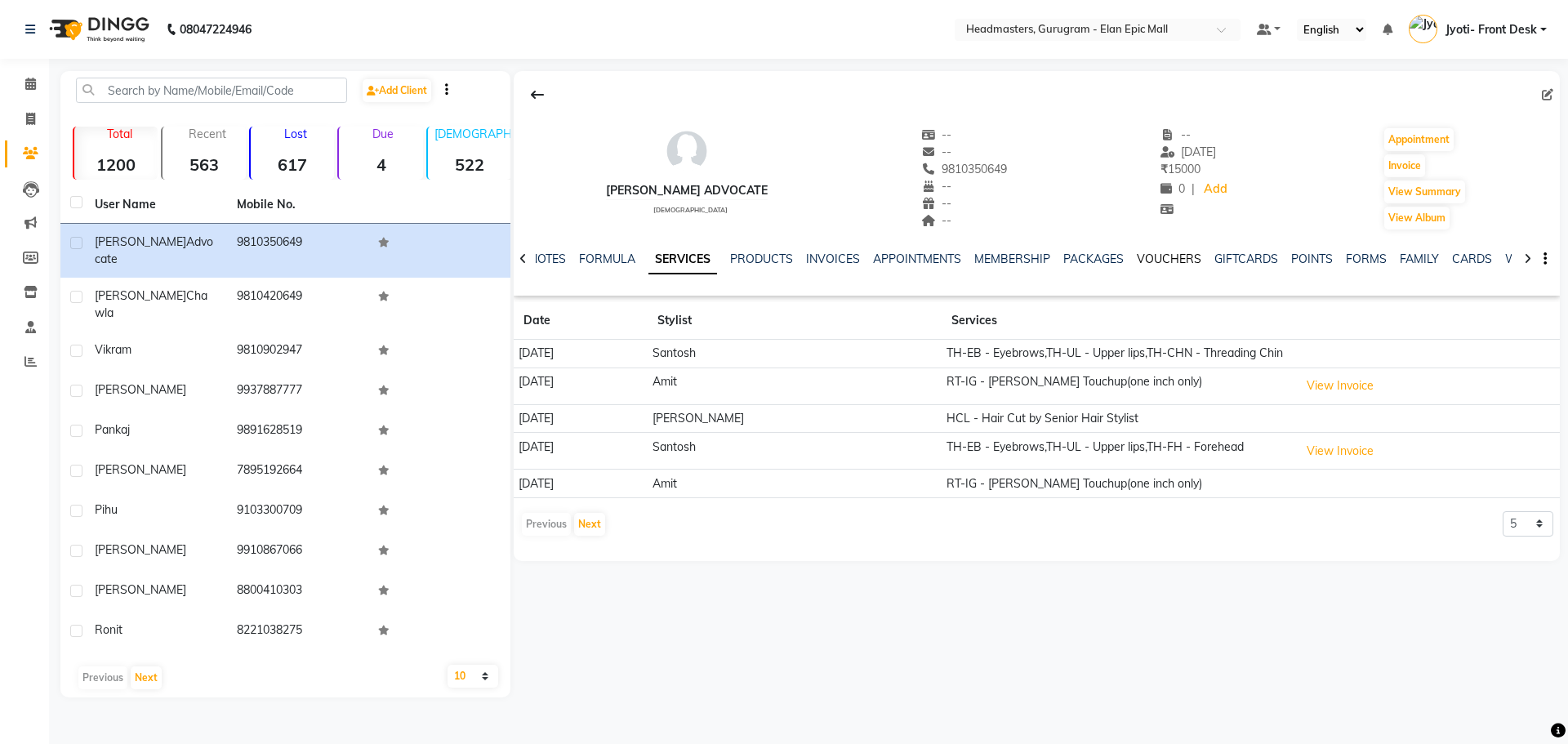
click at [1153, 253] on link "VOUCHERS" at bounding box center [1168, 258] width 64 height 15
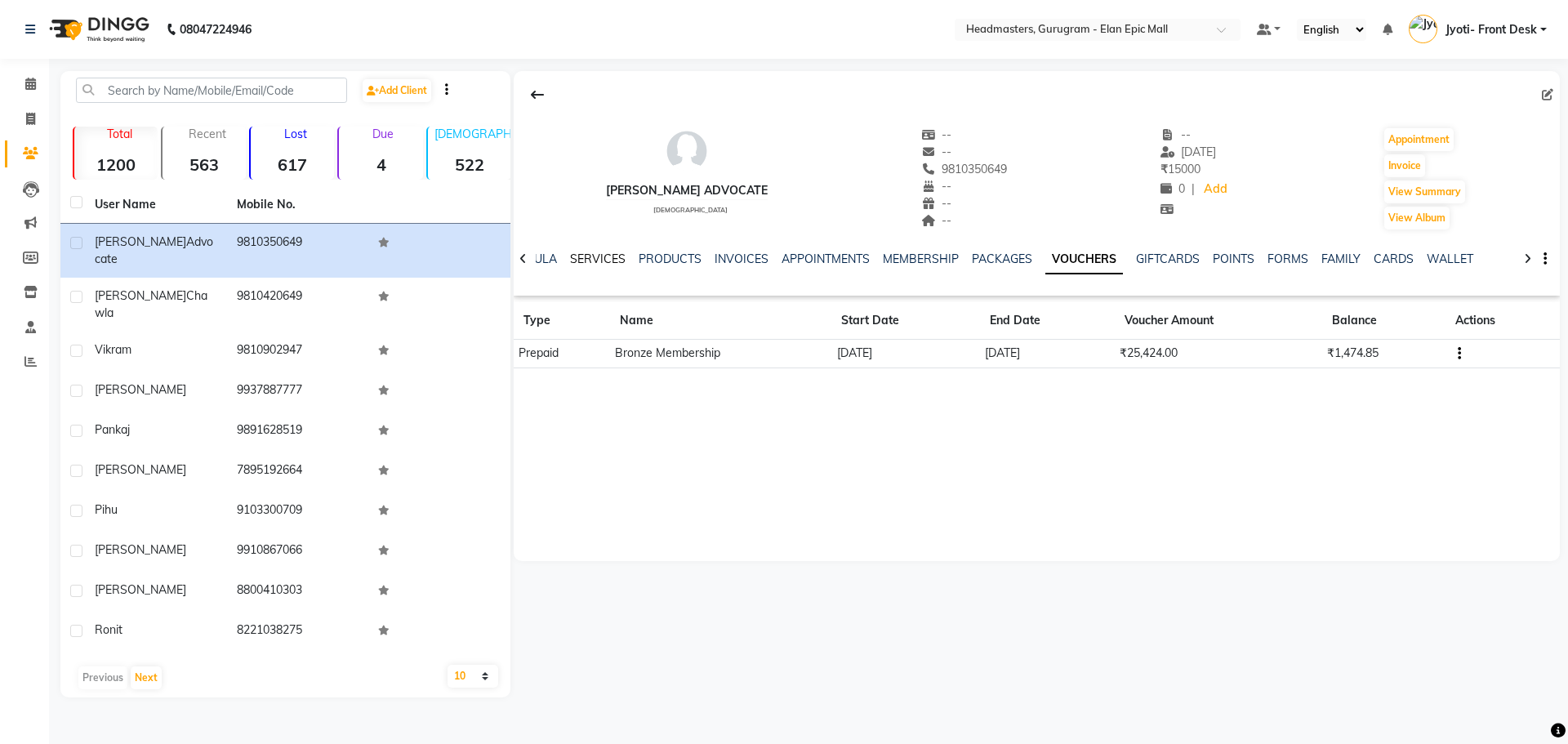
click at [586, 260] on link "SERVICES" at bounding box center [597, 258] width 55 height 15
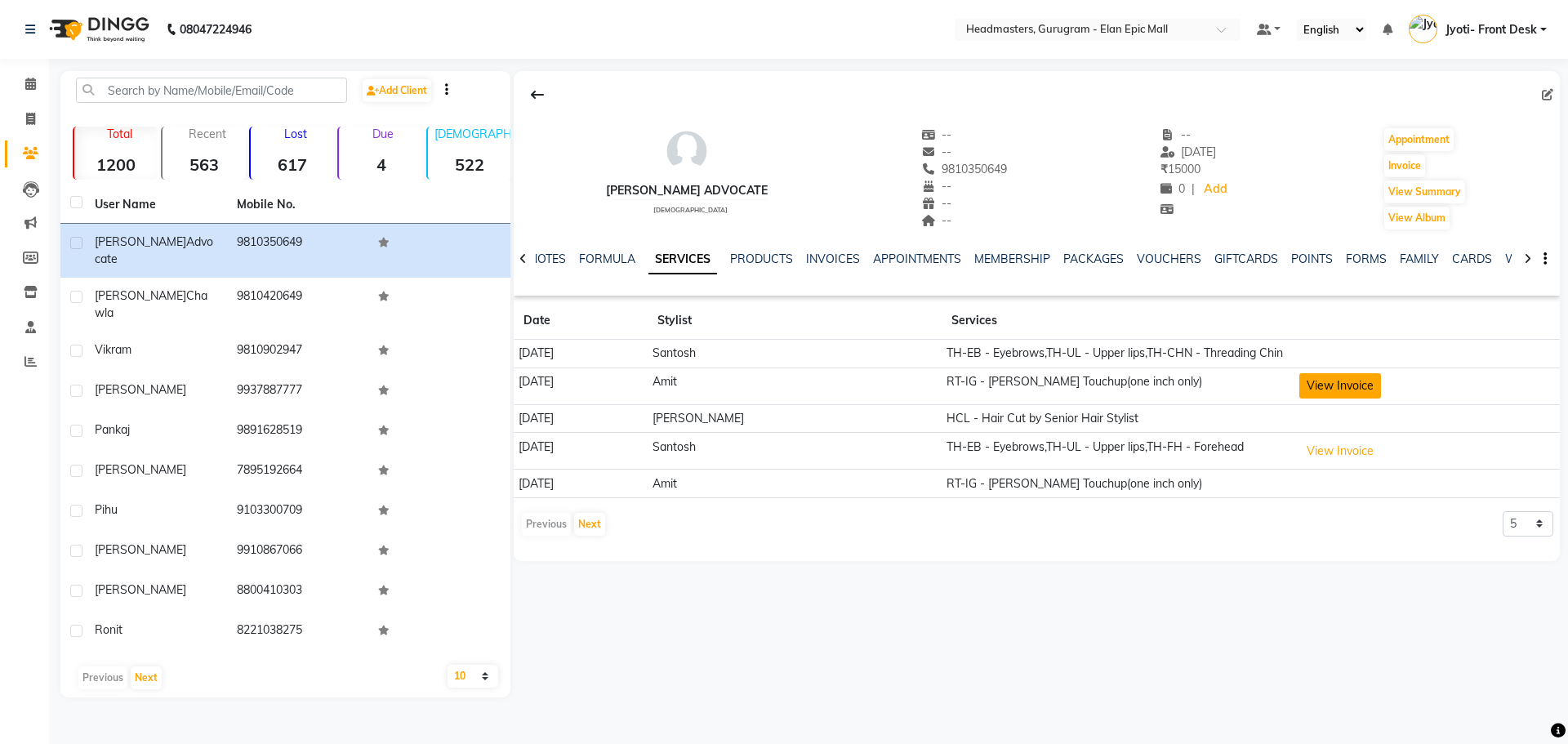
click at [1299, 389] on button "View Invoice" at bounding box center [1340, 386] width 82 height 25
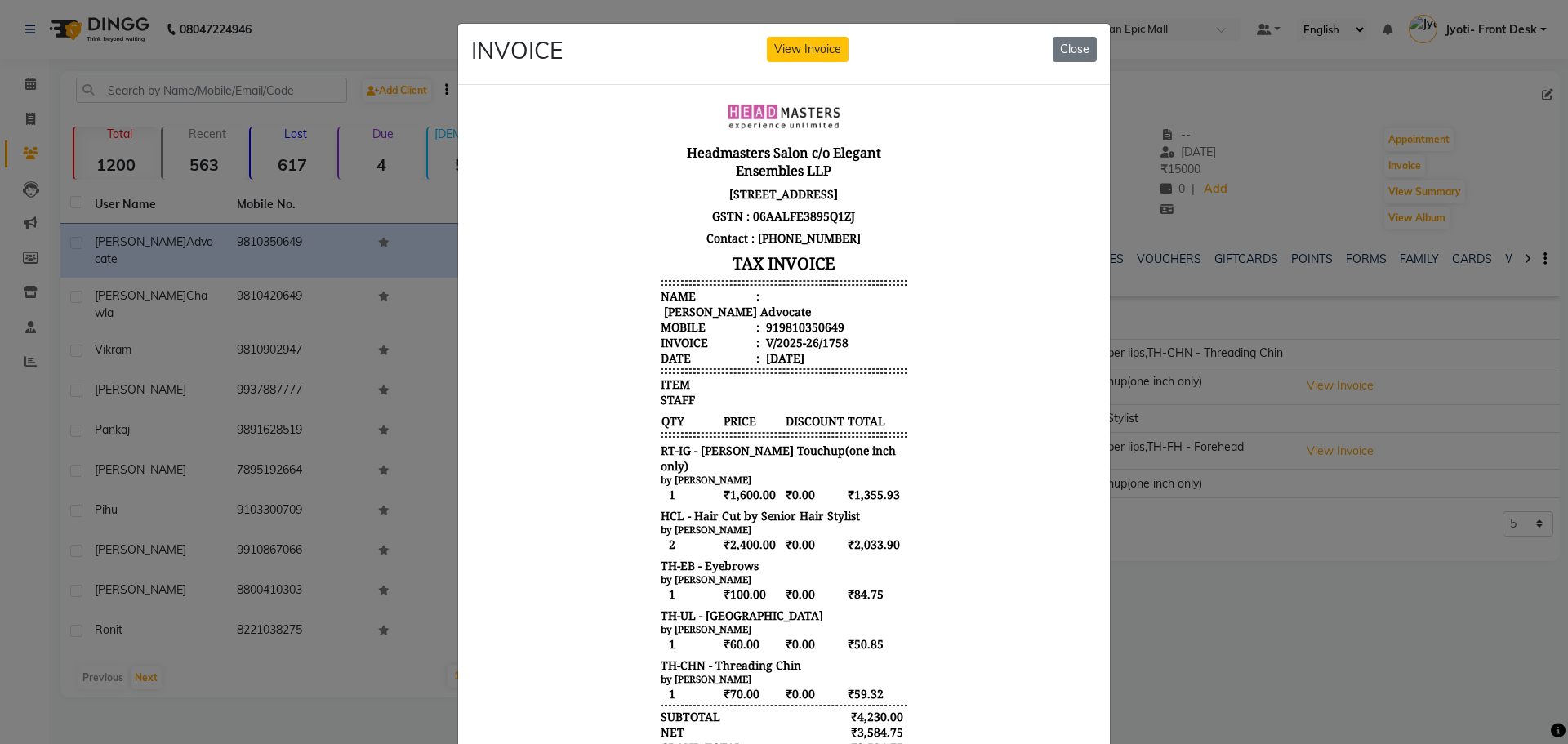
scroll to position [82, 0]
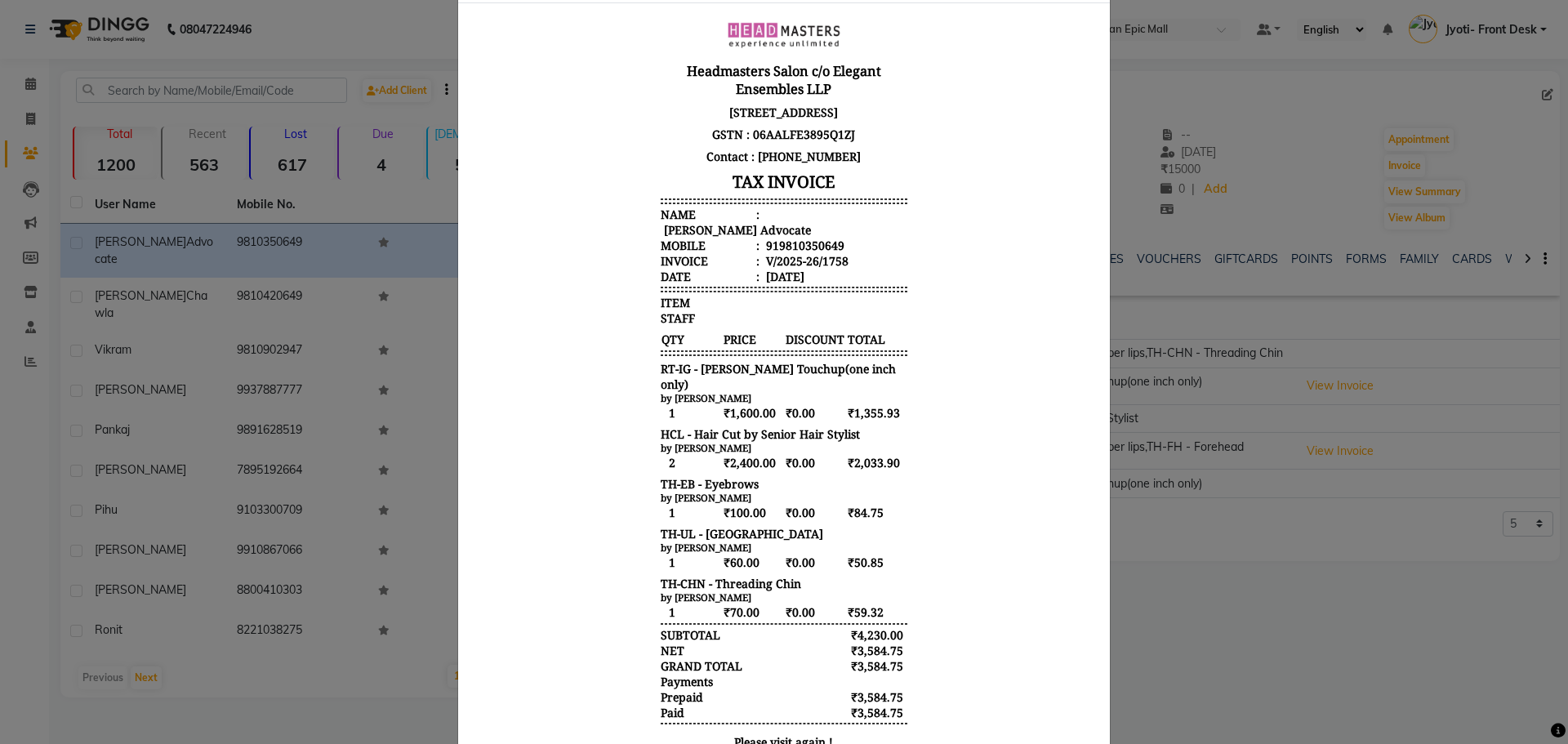
click at [1174, 649] on ngb-modal-window "INVOICE View Invoice Close" at bounding box center [784, 372] width 1568 height 744
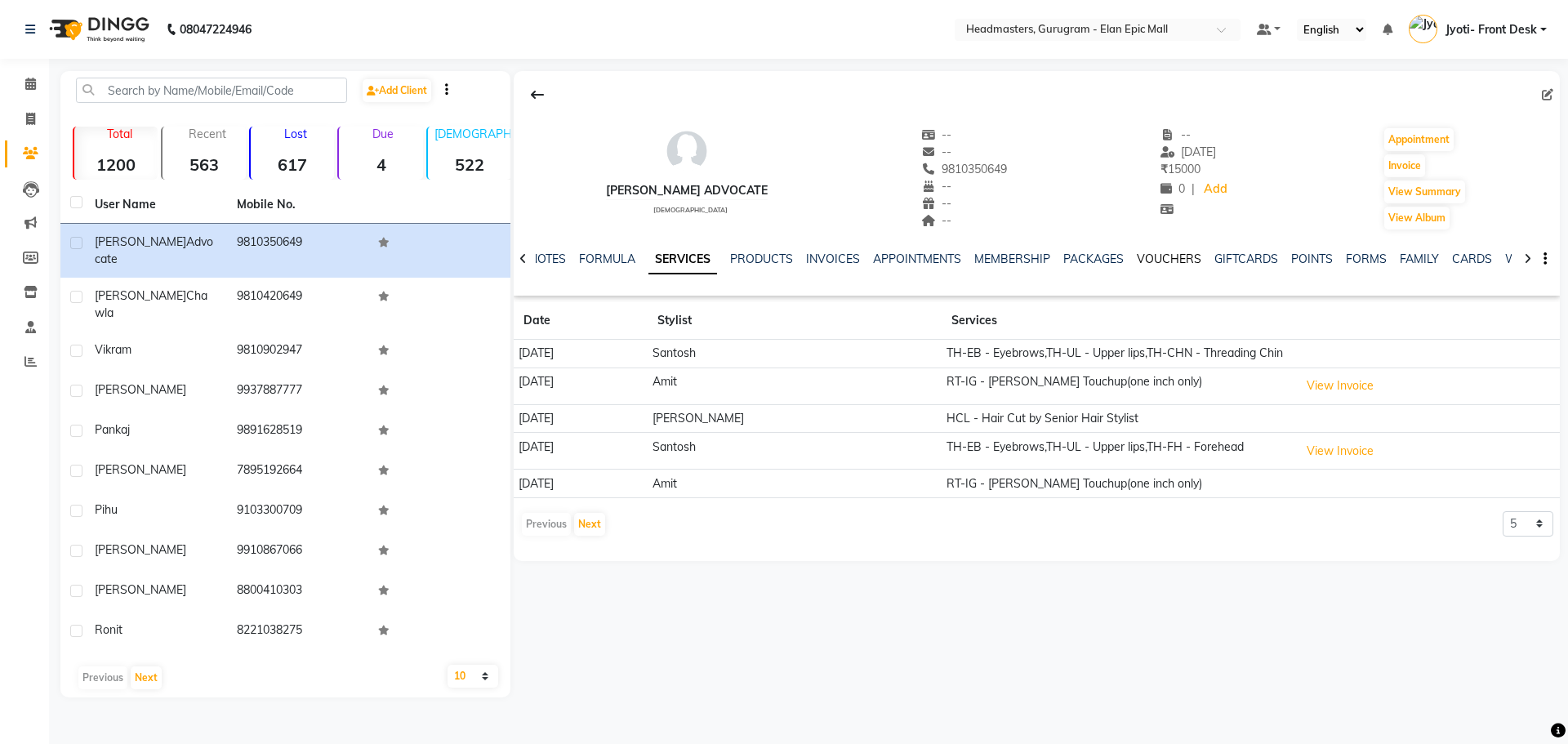
drag, startPoint x: 1182, startPoint y: 256, endPoint x: 1199, endPoint y: 271, distance: 22.7
click at [1182, 256] on link "VOUCHERS" at bounding box center [1168, 258] width 64 height 15
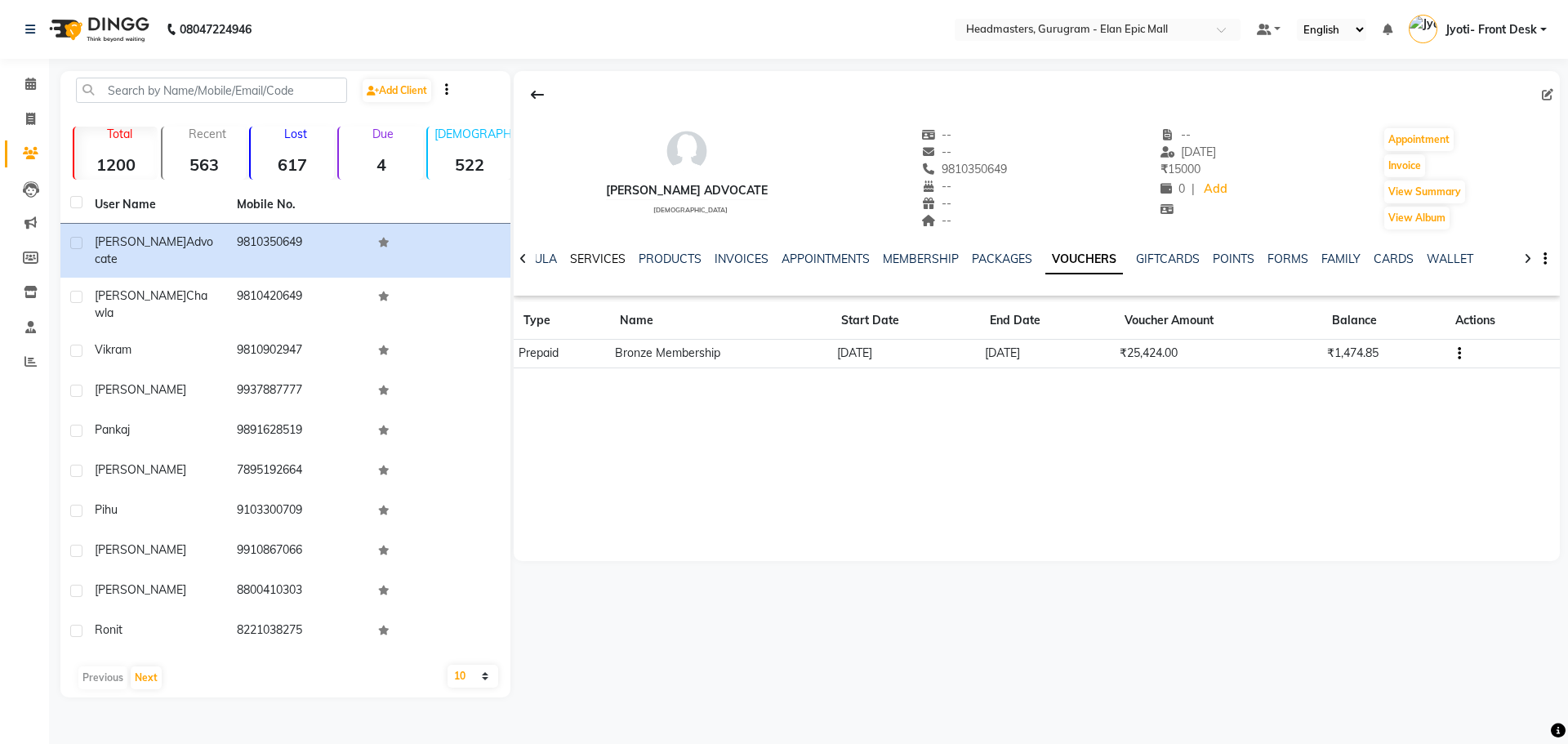
drag, startPoint x: 582, startPoint y: 258, endPoint x: 592, endPoint y: 261, distance: 10.4
click at [582, 258] on link "SERVICES" at bounding box center [597, 258] width 55 height 15
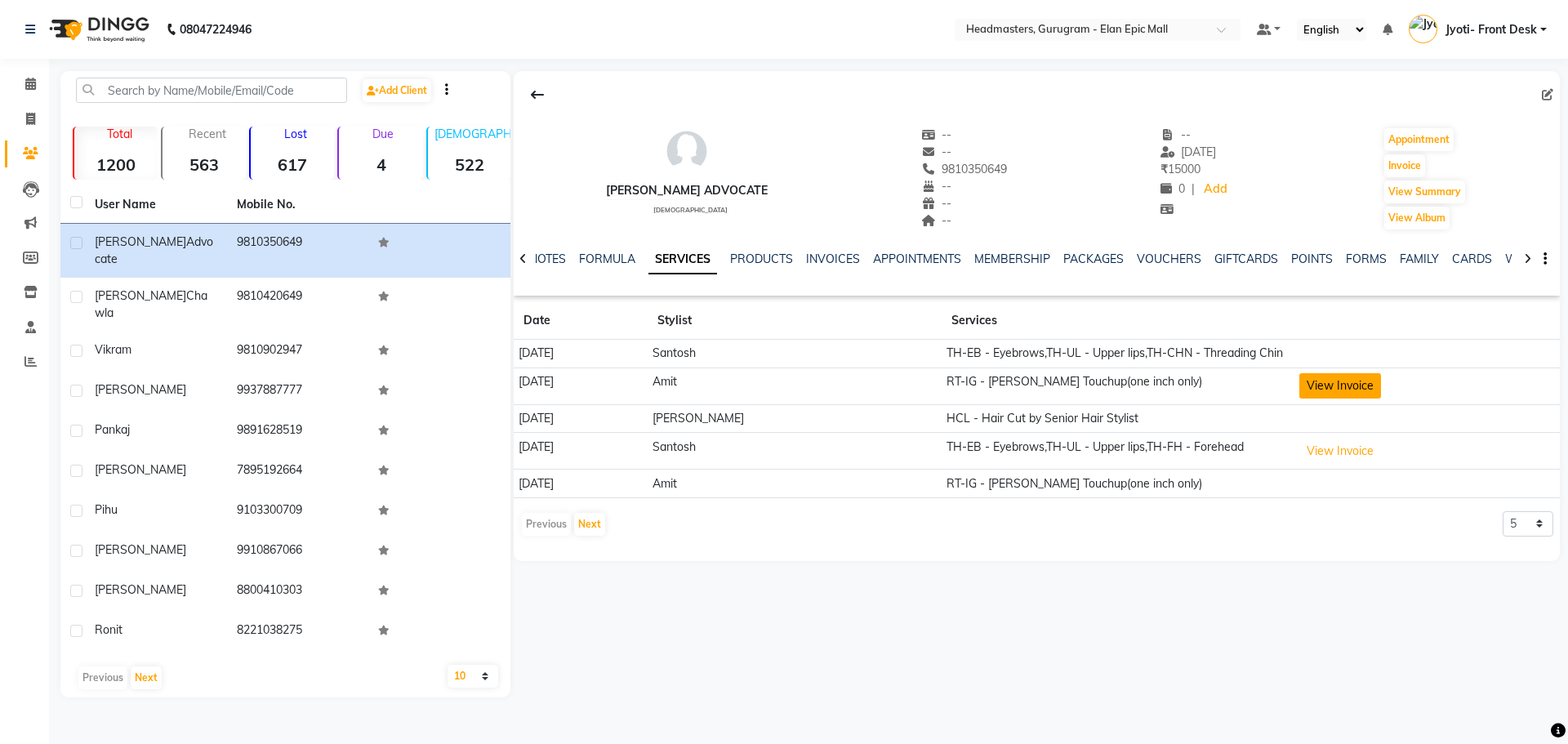
click at [1321, 395] on button "View Invoice" at bounding box center [1340, 386] width 82 height 25
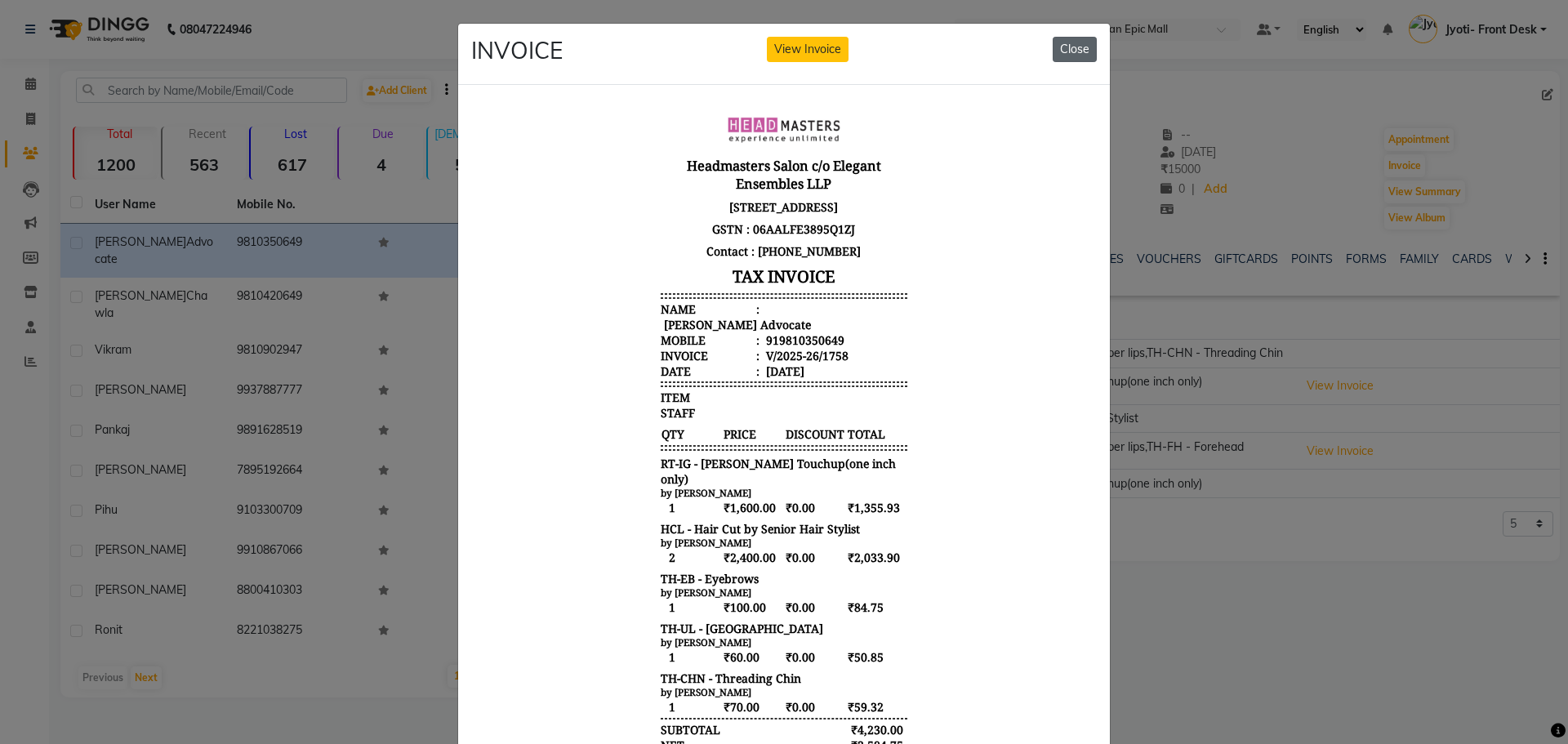
drag, startPoint x: 1065, startPoint y: 45, endPoint x: 1050, endPoint y: 58, distance: 19.8
click at [1054, 56] on button "Close" at bounding box center [1074, 49] width 44 height 25
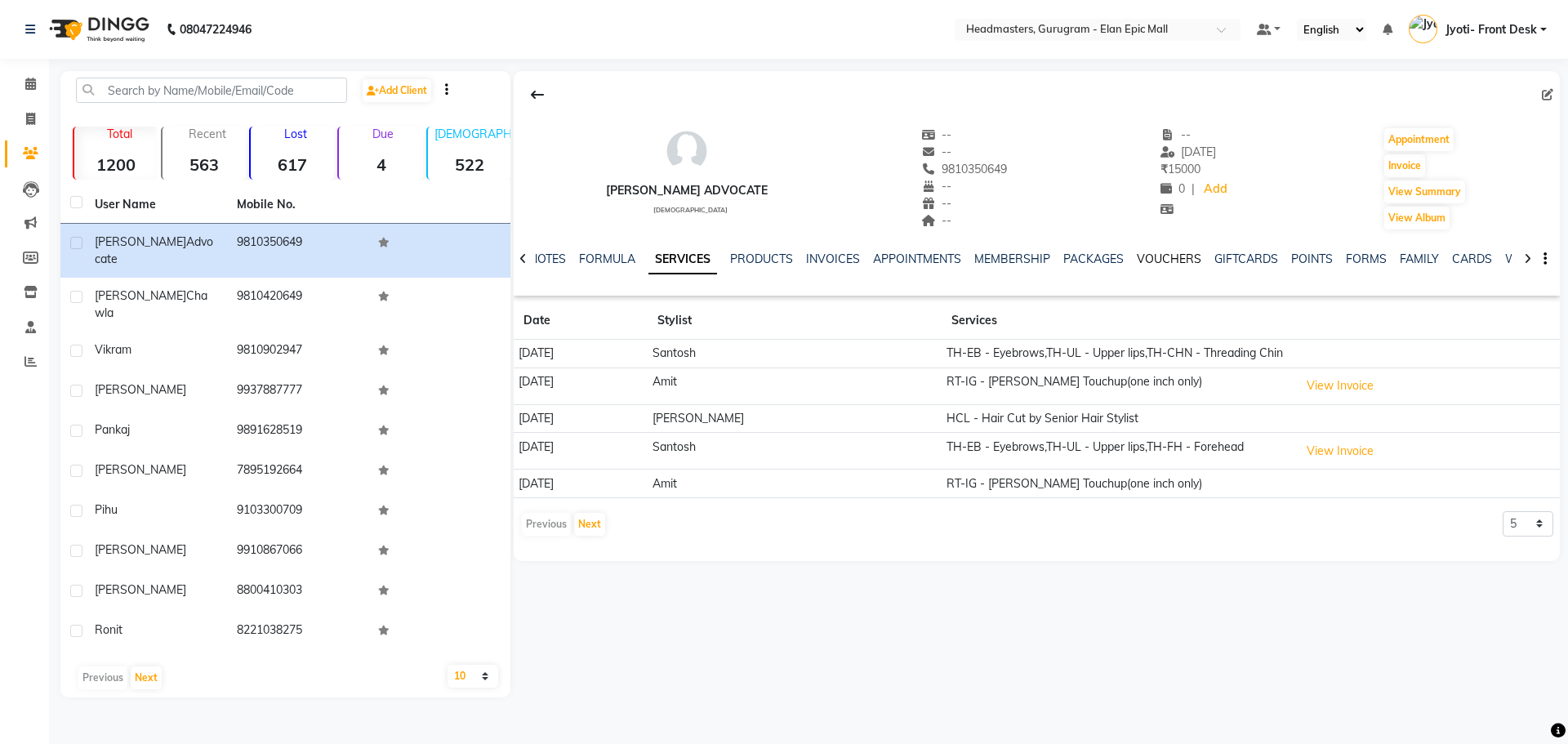
click at [1167, 262] on link "VOUCHERS" at bounding box center [1168, 258] width 64 height 15
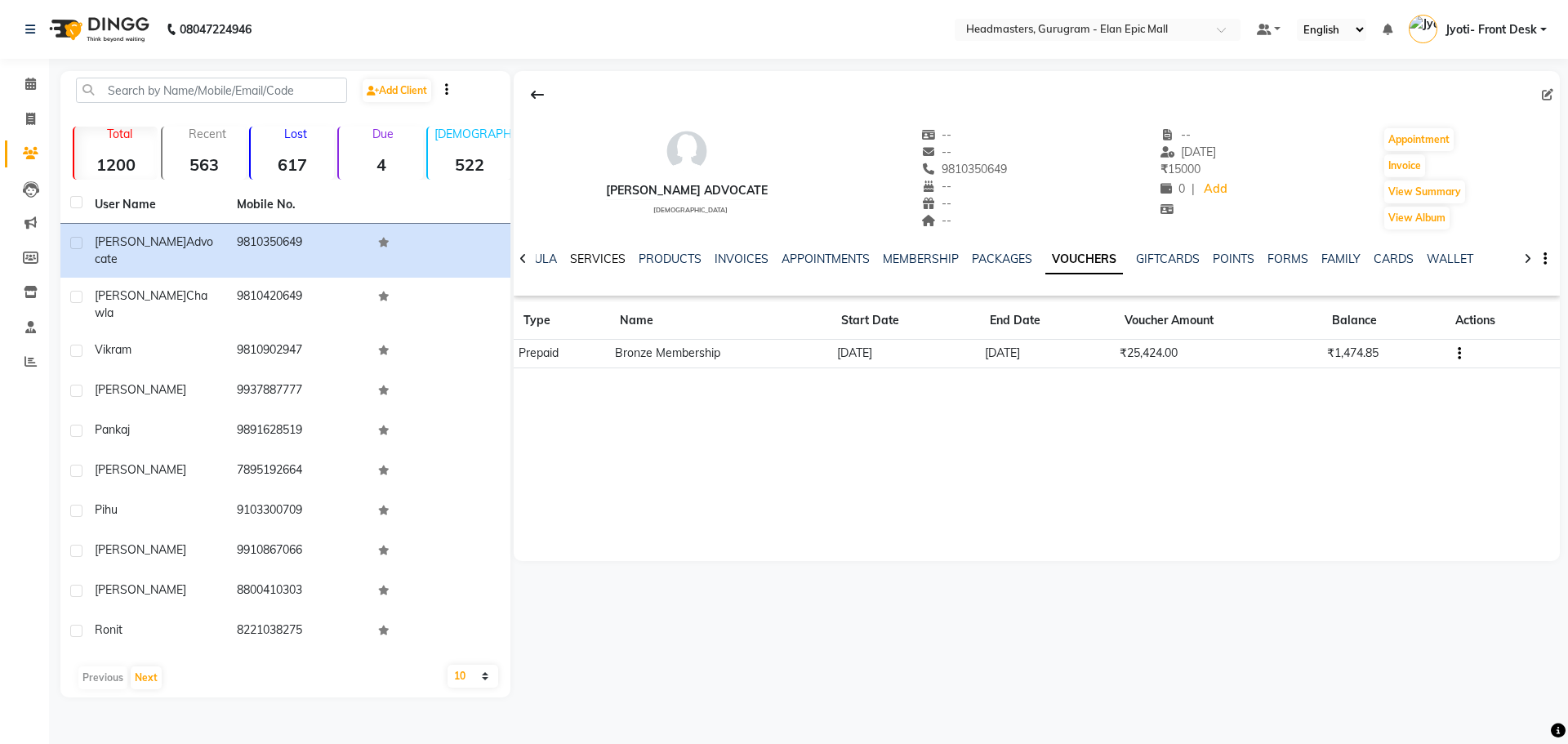
drag, startPoint x: 610, startPoint y: 254, endPoint x: 613, endPoint y: 262, distance: 8.5
click at [610, 254] on link "SERVICES" at bounding box center [597, 258] width 55 height 15
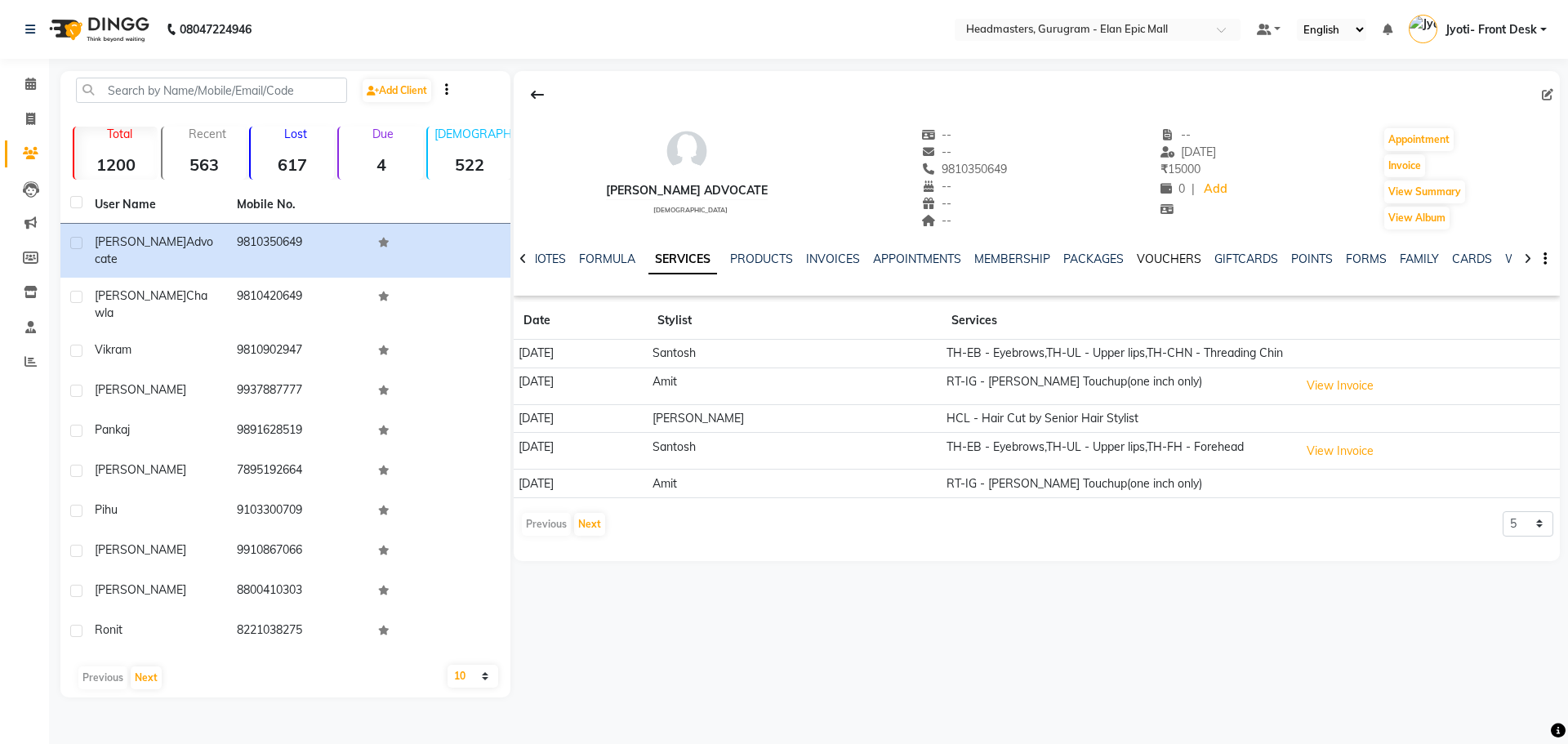
click at [1171, 262] on link "VOUCHERS" at bounding box center [1168, 258] width 64 height 15
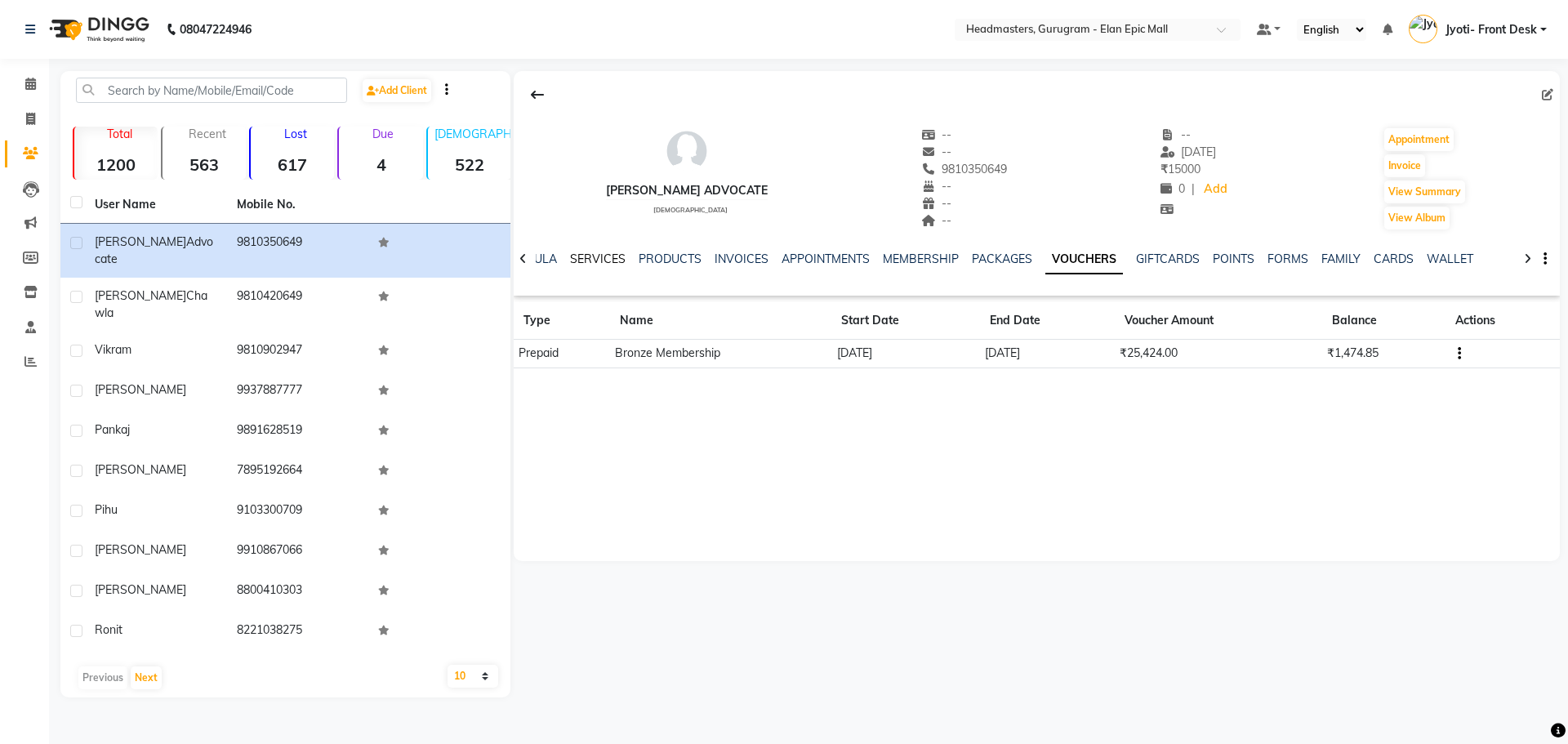
click at [592, 261] on link "SERVICES" at bounding box center [597, 258] width 55 height 15
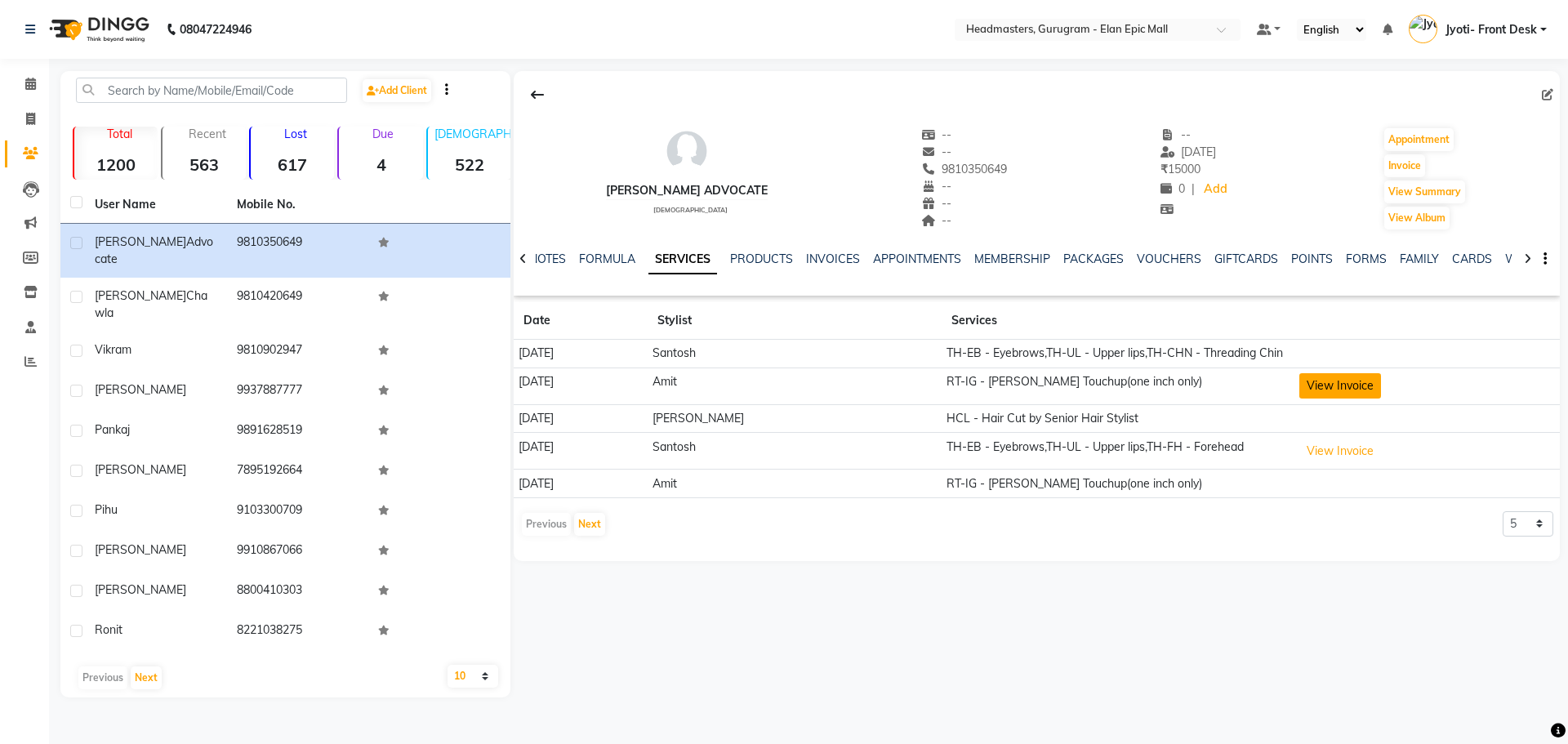
click at [1299, 389] on button "View Invoice" at bounding box center [1340, 386] width 82 height 25
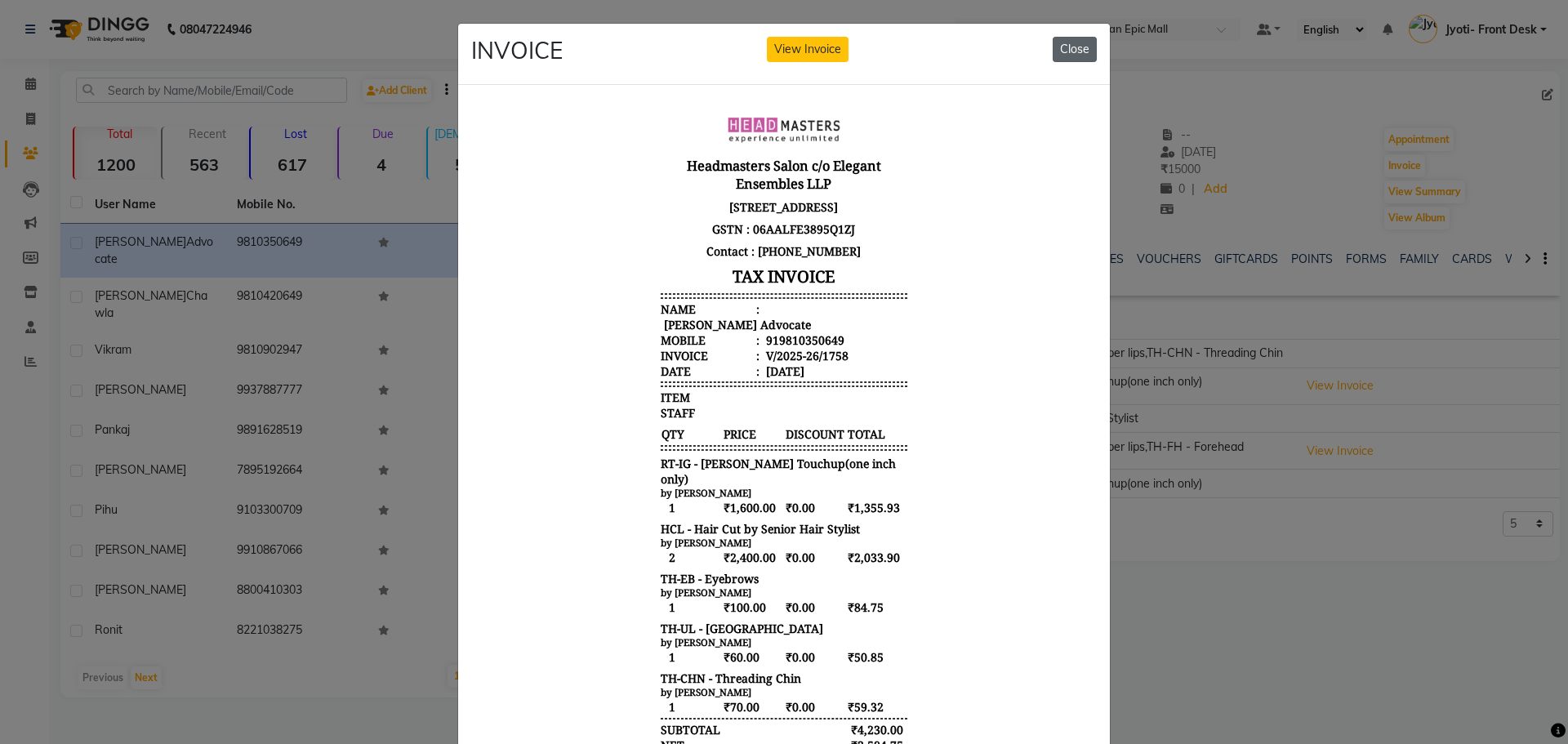
click at [1080, 52] on button "Close" at bounding box center [1074, 49] width 44 height 25
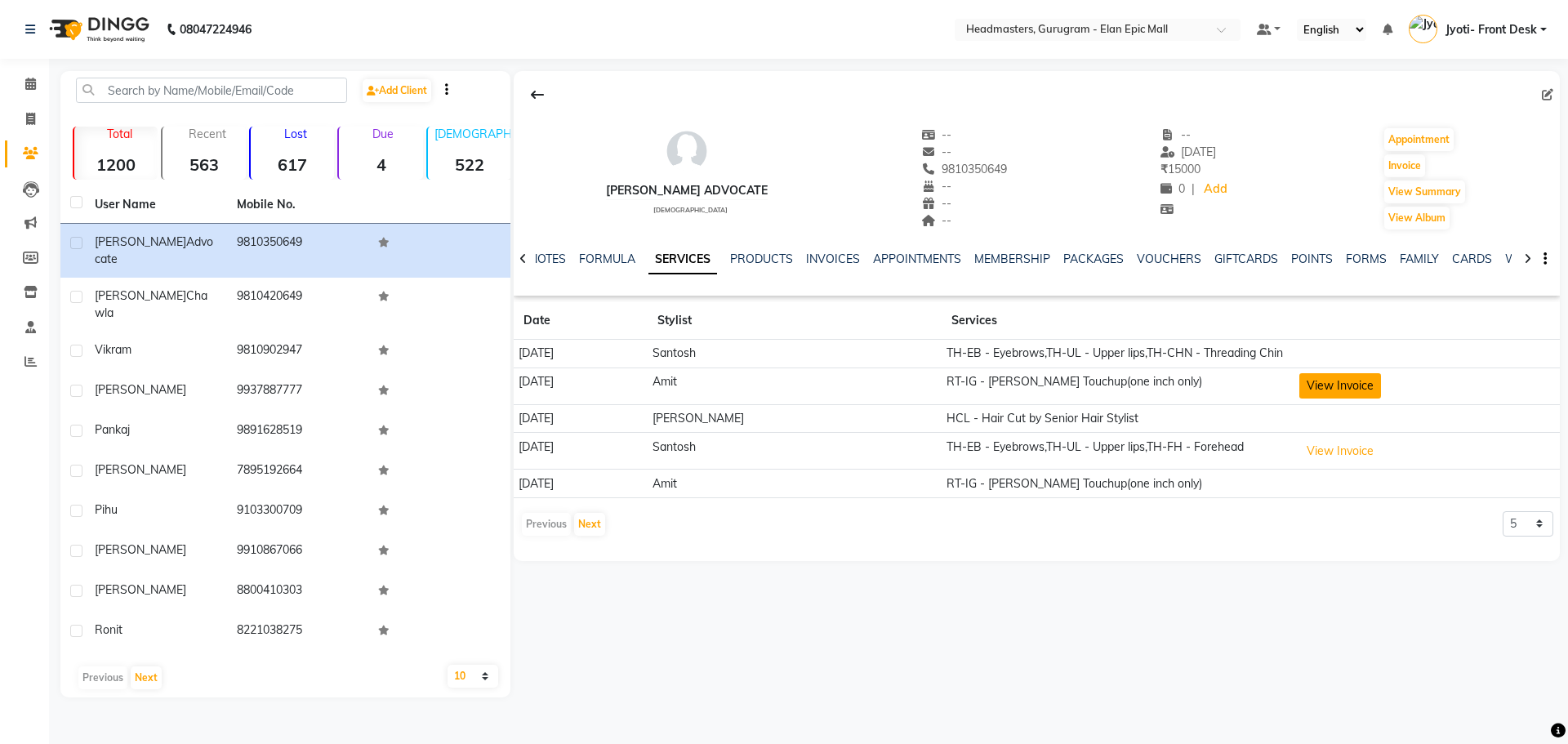
click at [1333, 386] on button "View Invoice" at bounding box center [1340, 386] width 82 height 25
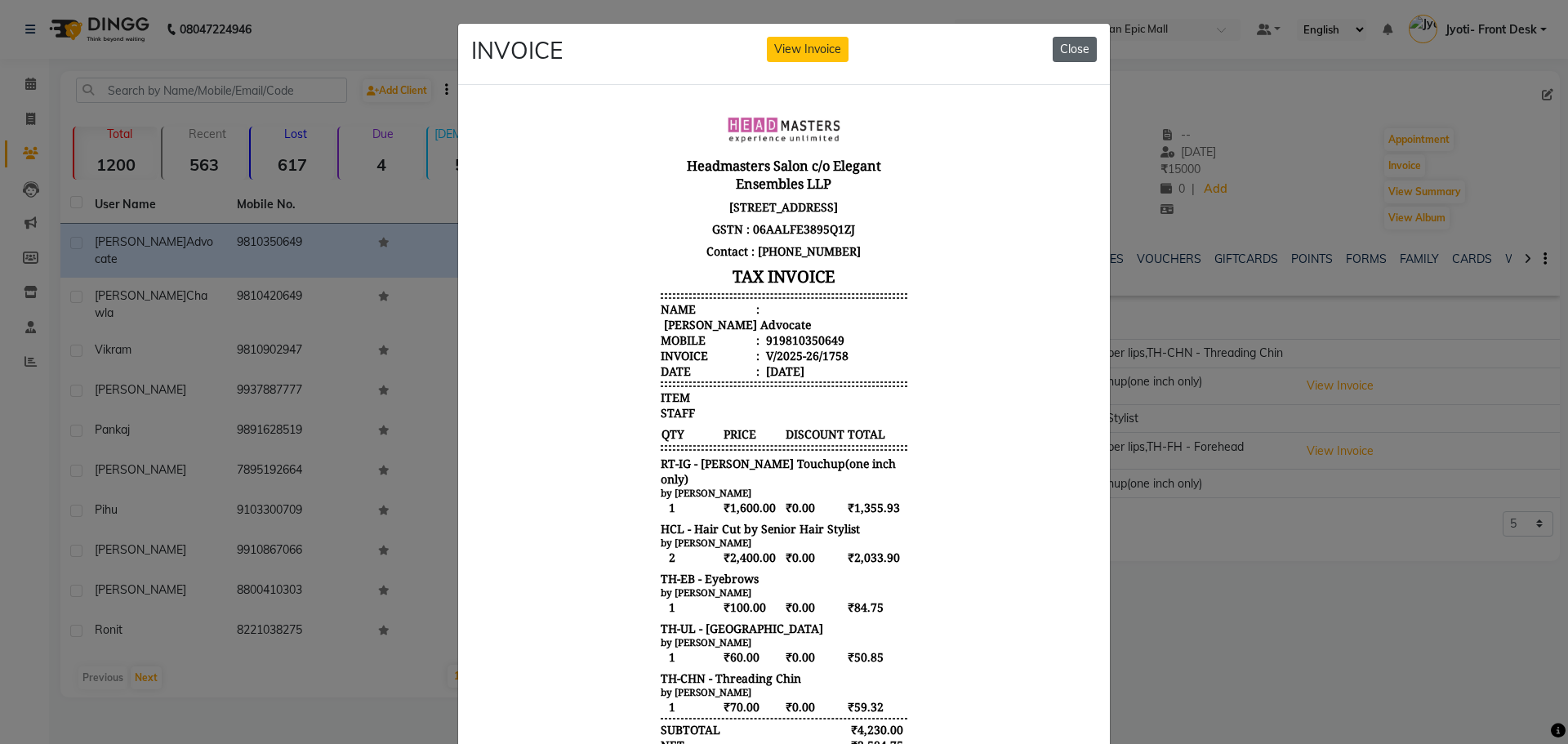
click at [1064, 50] on button "Close" at bounding box center [1074, 49] width 44 height 25
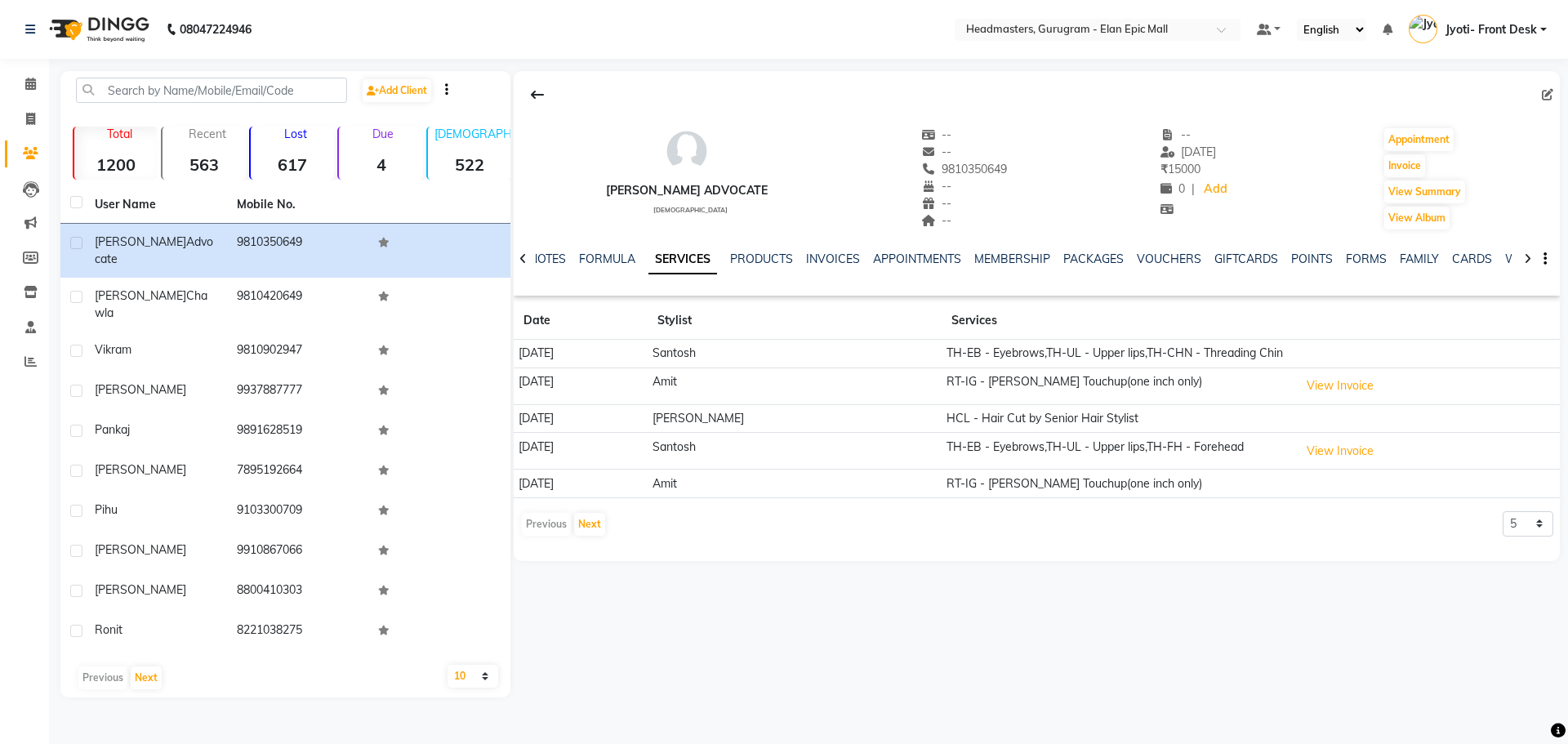
click at [1145, 266] on div "VOUCHERS" at bounding box center [1168, 259] width 64 height 18
click at [1147, 264] on link "VOUCHERS" at bounding box center [1168, 258] width 64 height 15
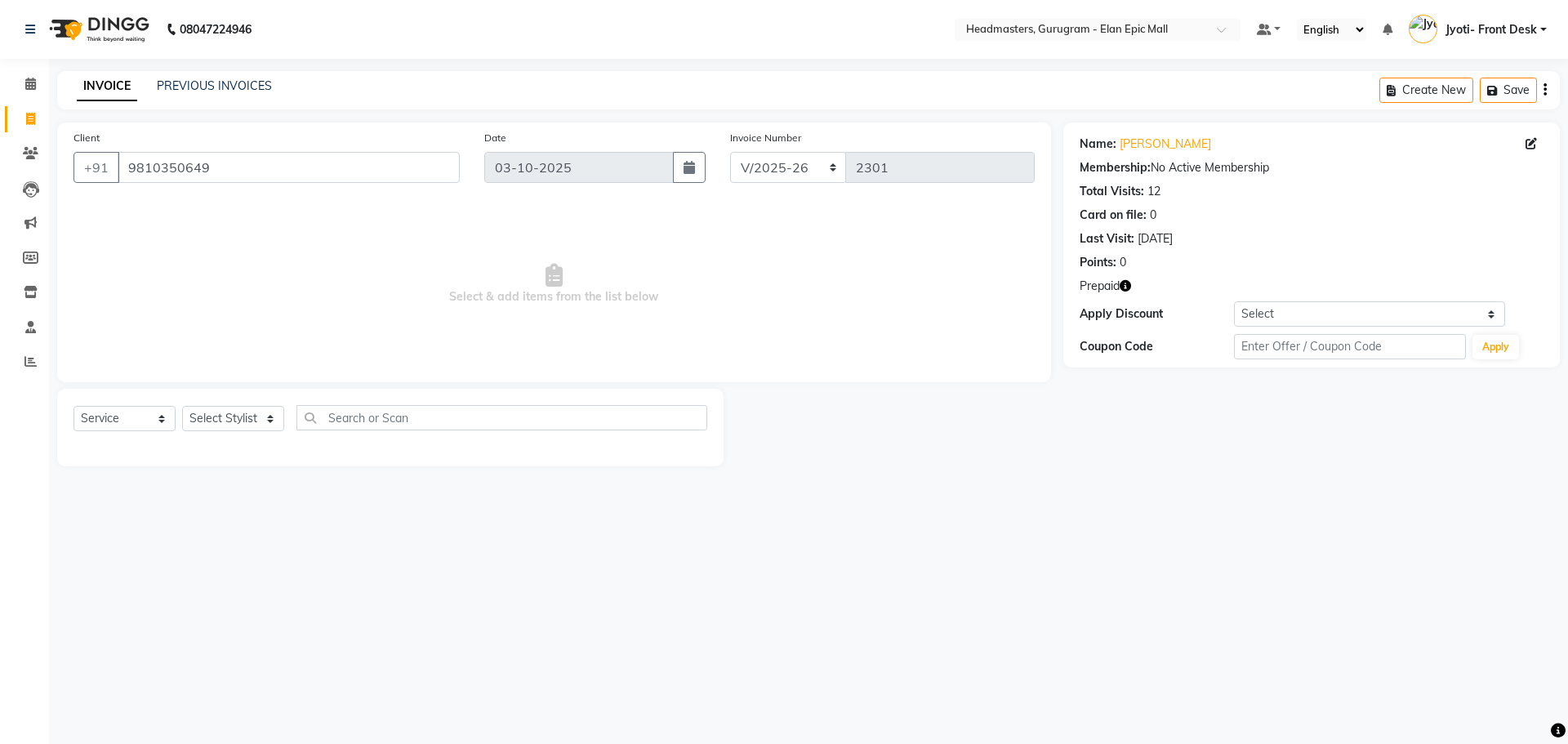
select select "7499"
select select "service"
click at [1124, 141] on link "[PERSON_NAME]" at bounding box center [1166, 144] width 91 height 18
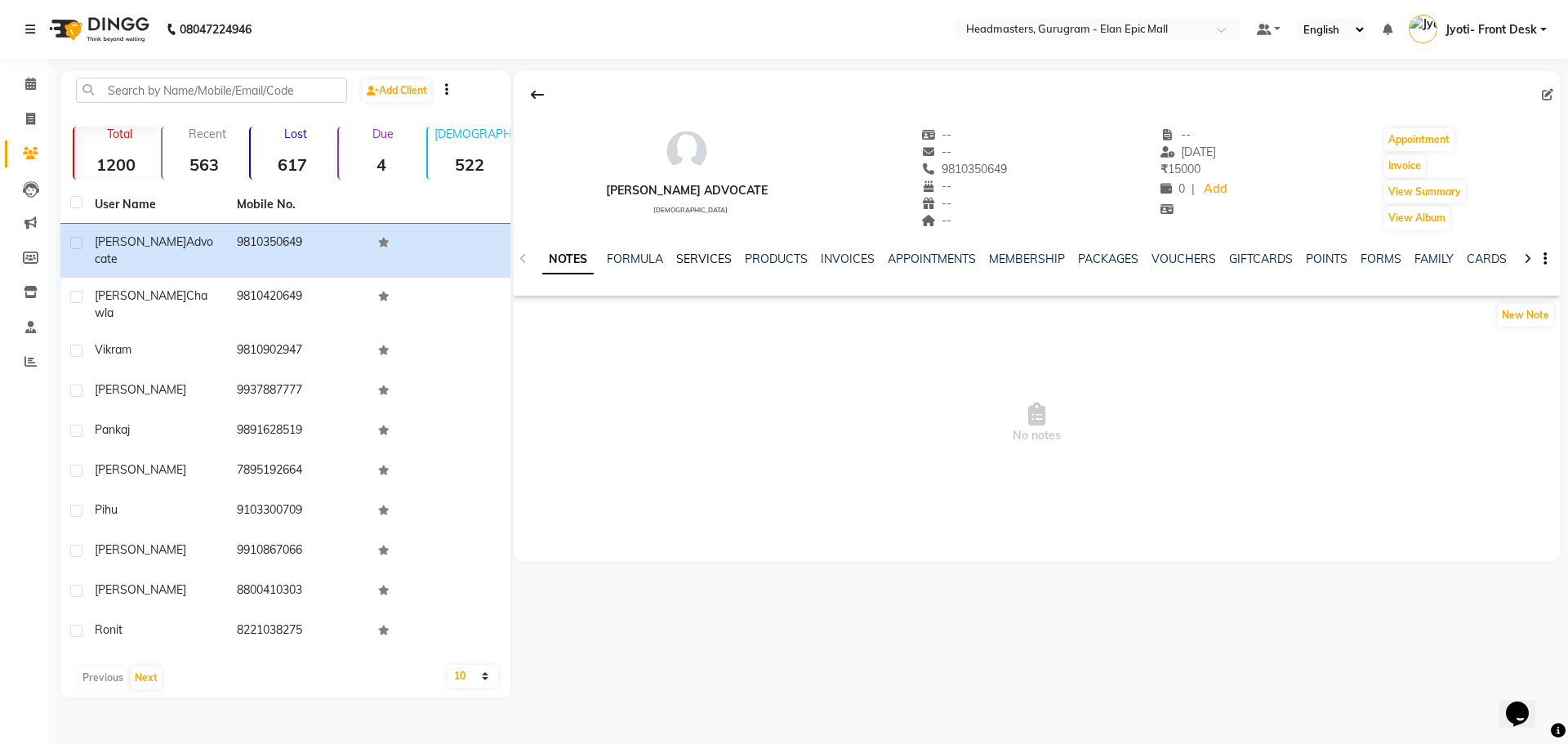
drag, startPoint x: 715, startPoint y: 264, endPoint x: 837, endPoint y: 293, distance: 125.4
click at [715, 264] on link "SERVICES" at bounding box center [704, 258] width 55 height 15
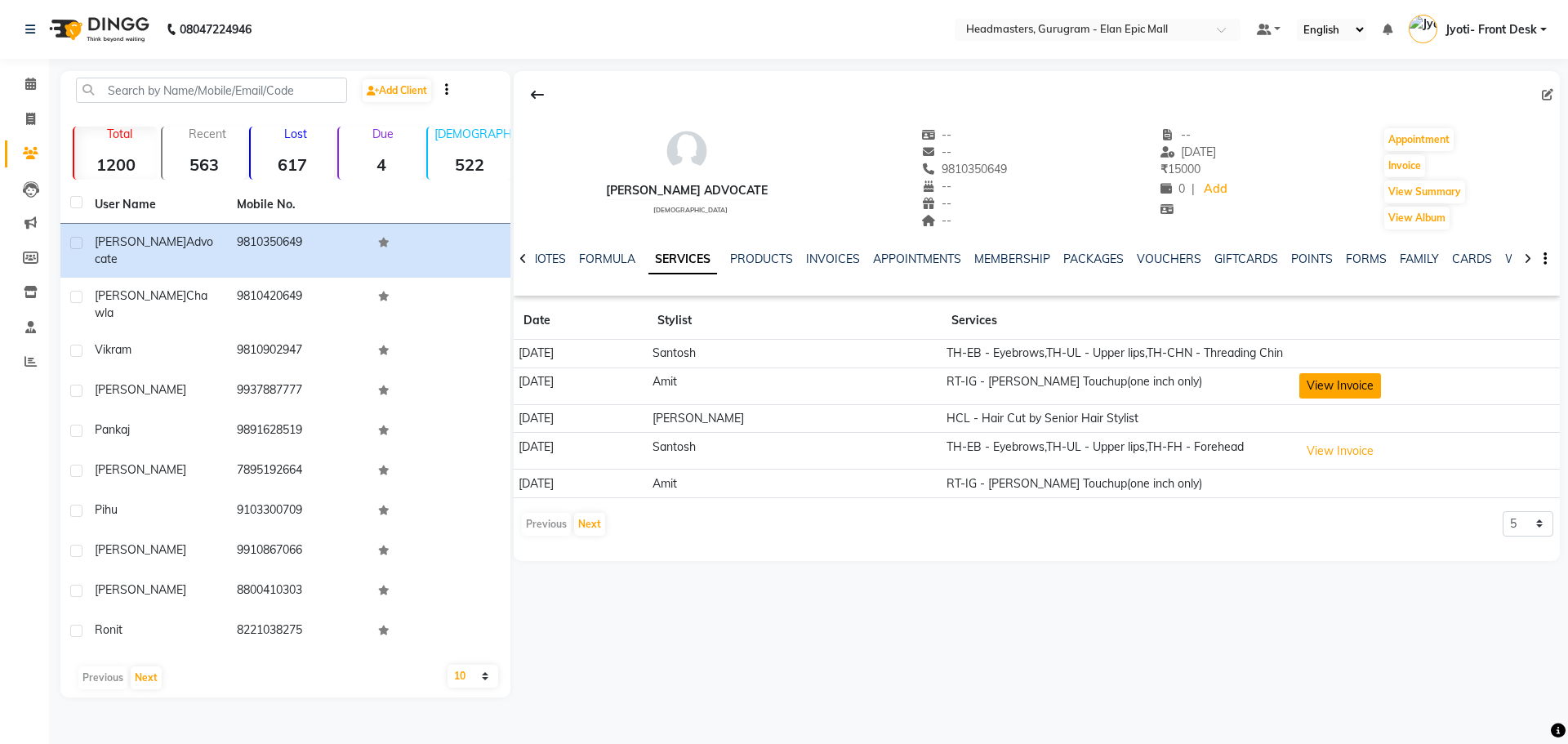
click at [1299, 386] on button "View Invoice" at bounding box center [1340, 386] width 82 height 25
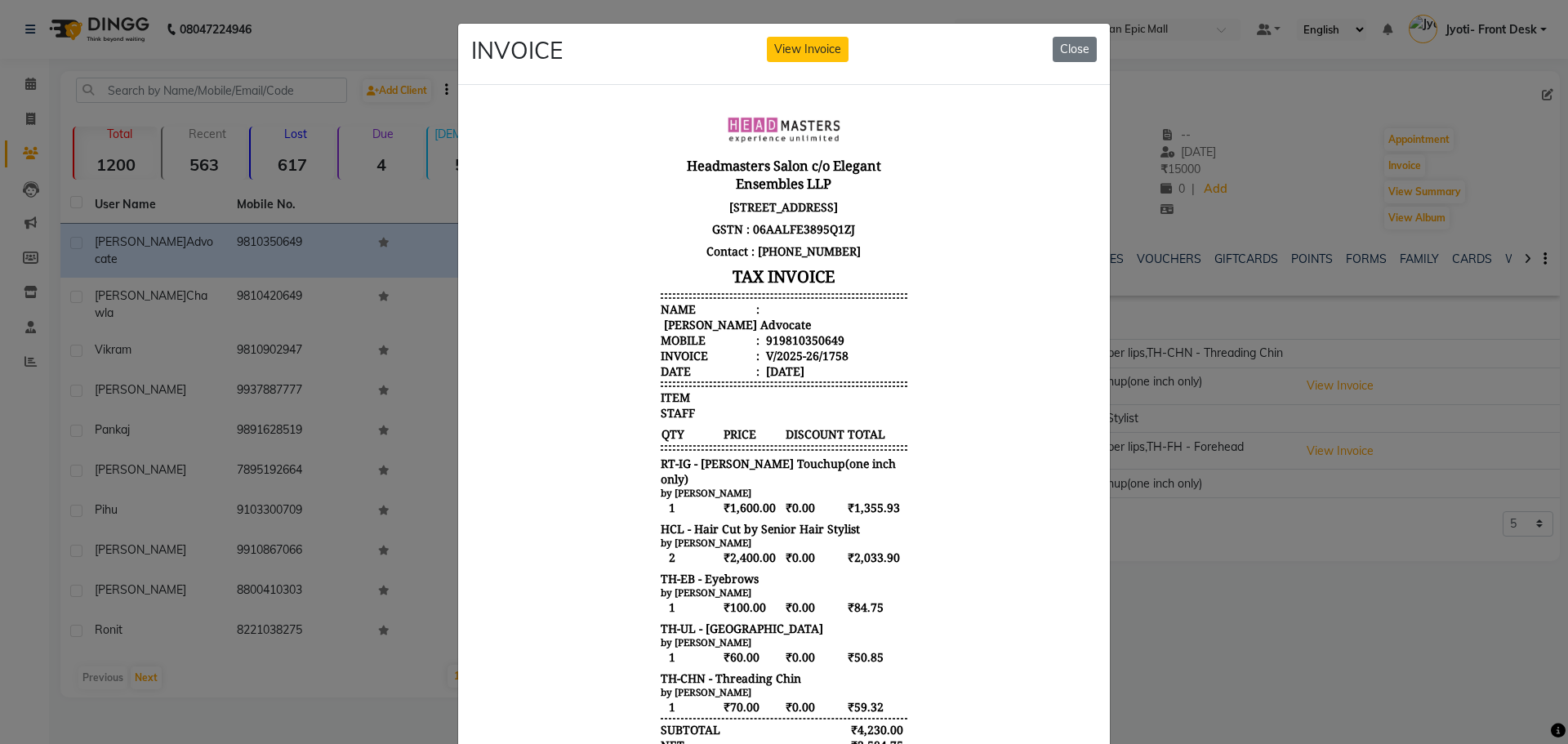
scroll to position [13, 0]
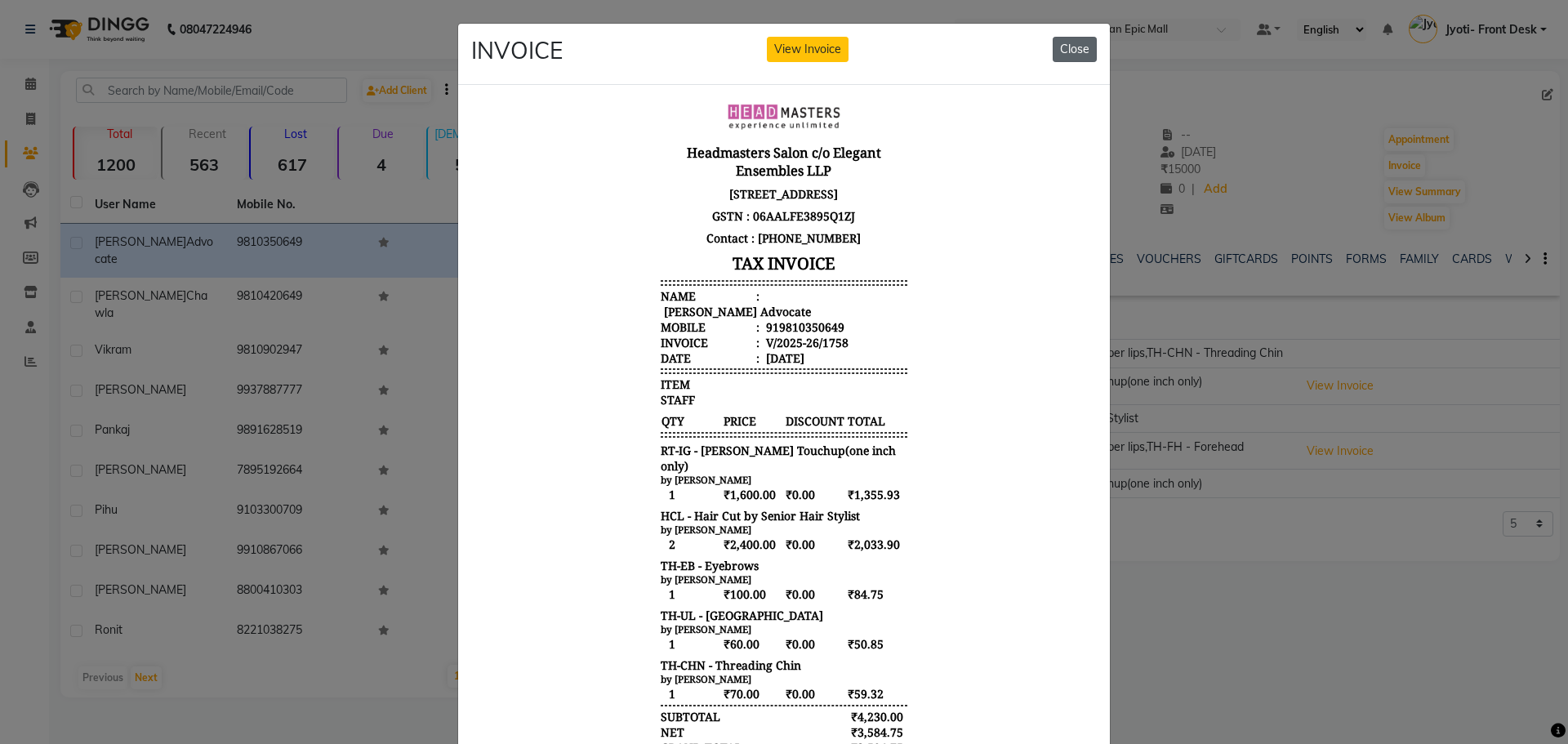
click at [1060, 50] on button "Close" at bounding box center [1074, 49] width 44 height 25
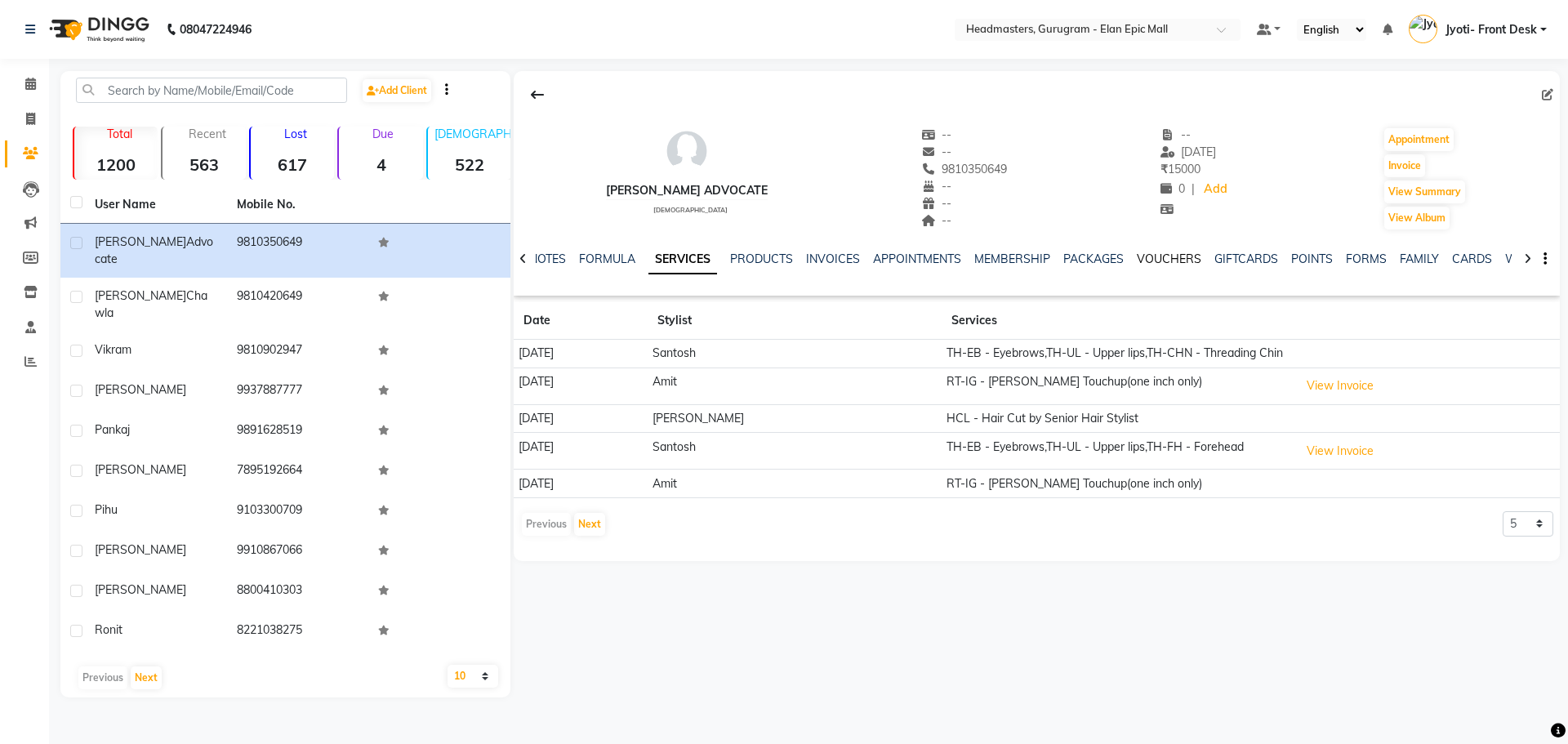
click at [1169, 256] on link "VOUCHERS" at bounding box center [1168, 258] width 64 height 15
